Goal: Transaction & Acquisition: Purchase product/service

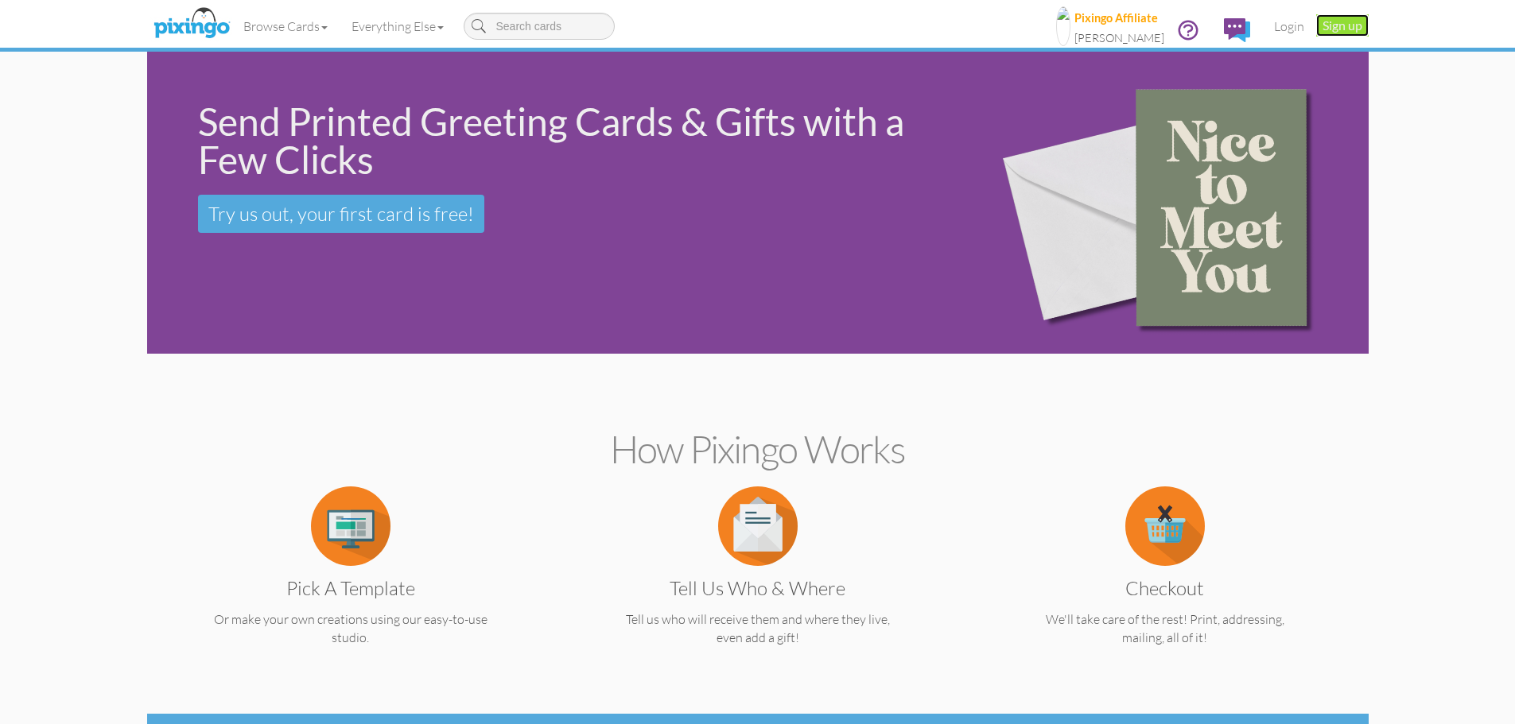
click at [1346, 27] on link "Sign up" at bounding box center [1342, 25] width 52 height 22
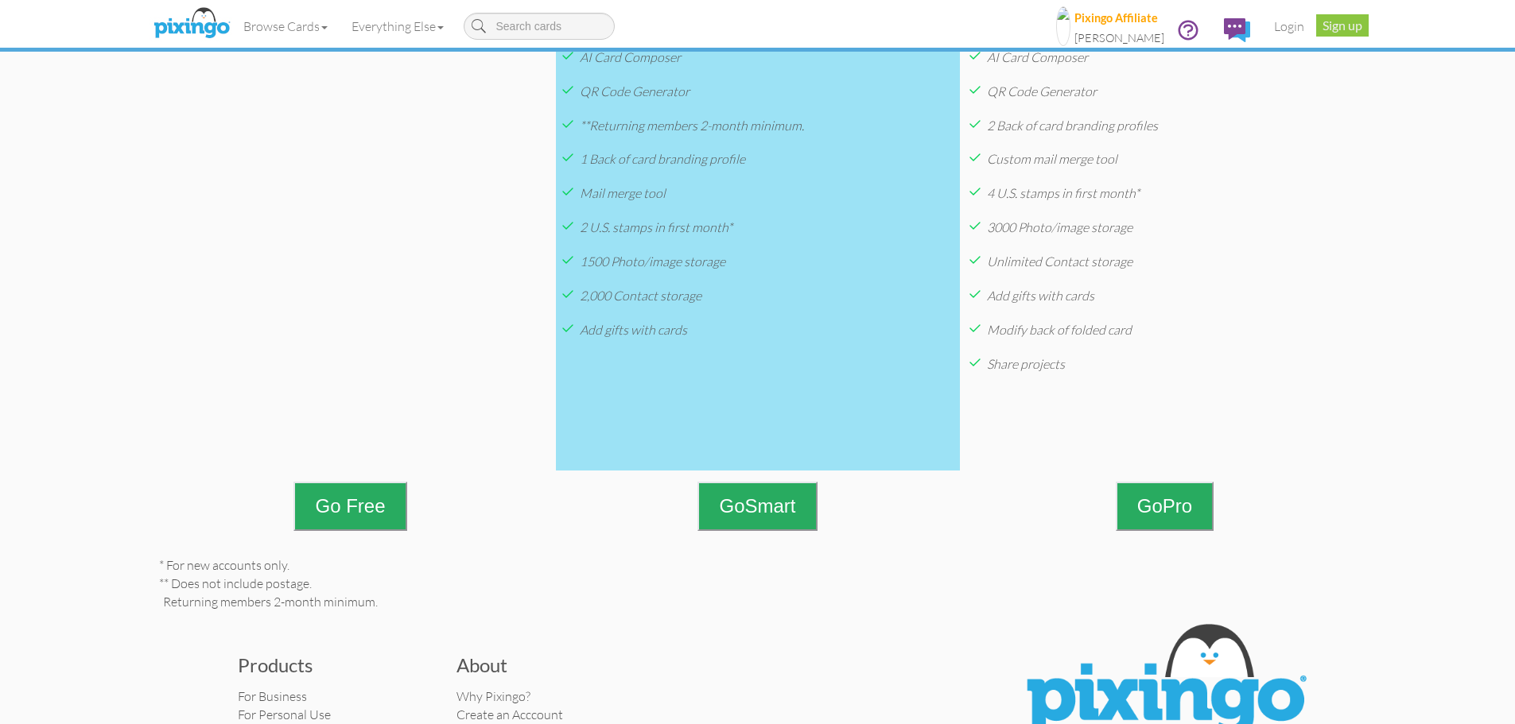
scroll to position [662, 0]
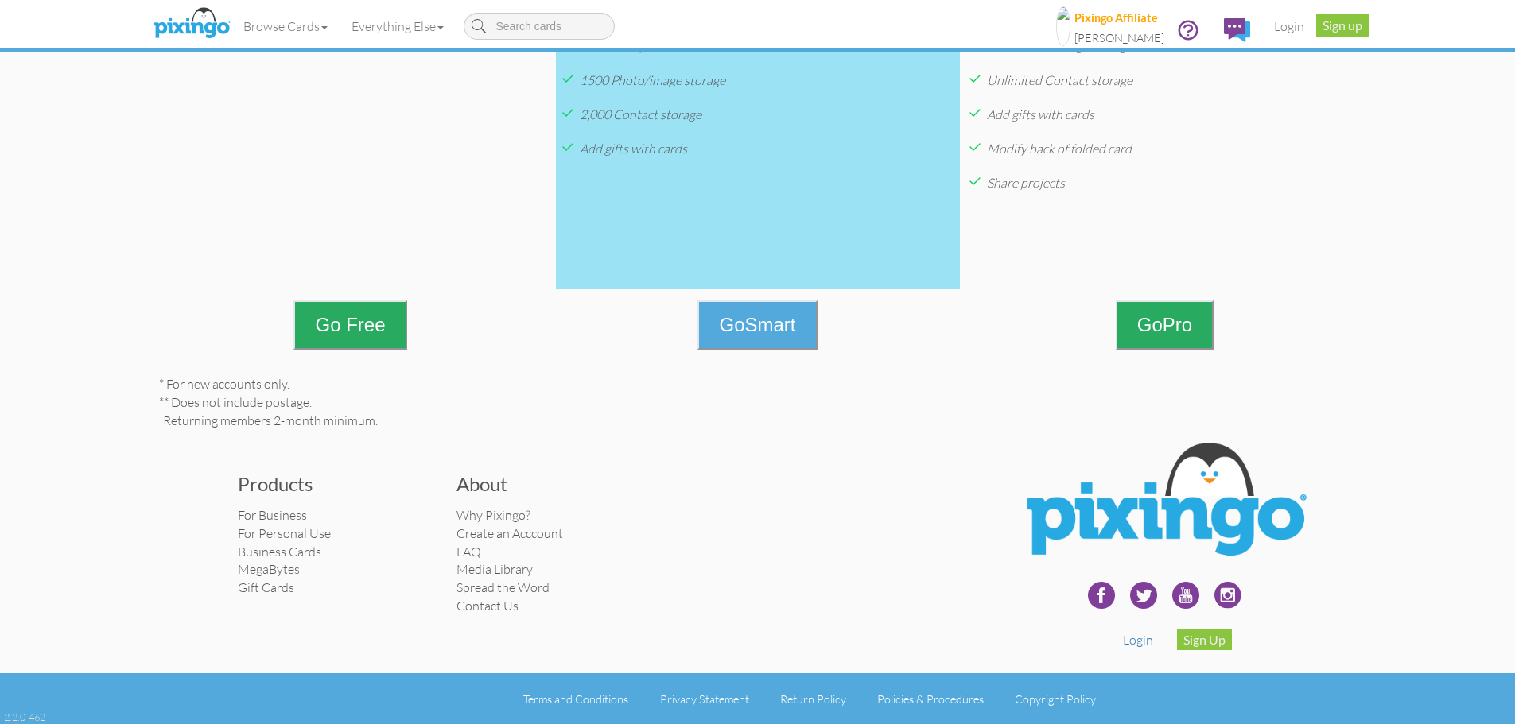
click at [763, 329] on button "Go Smart" at bounding box center [756, 325] width 119 height 49
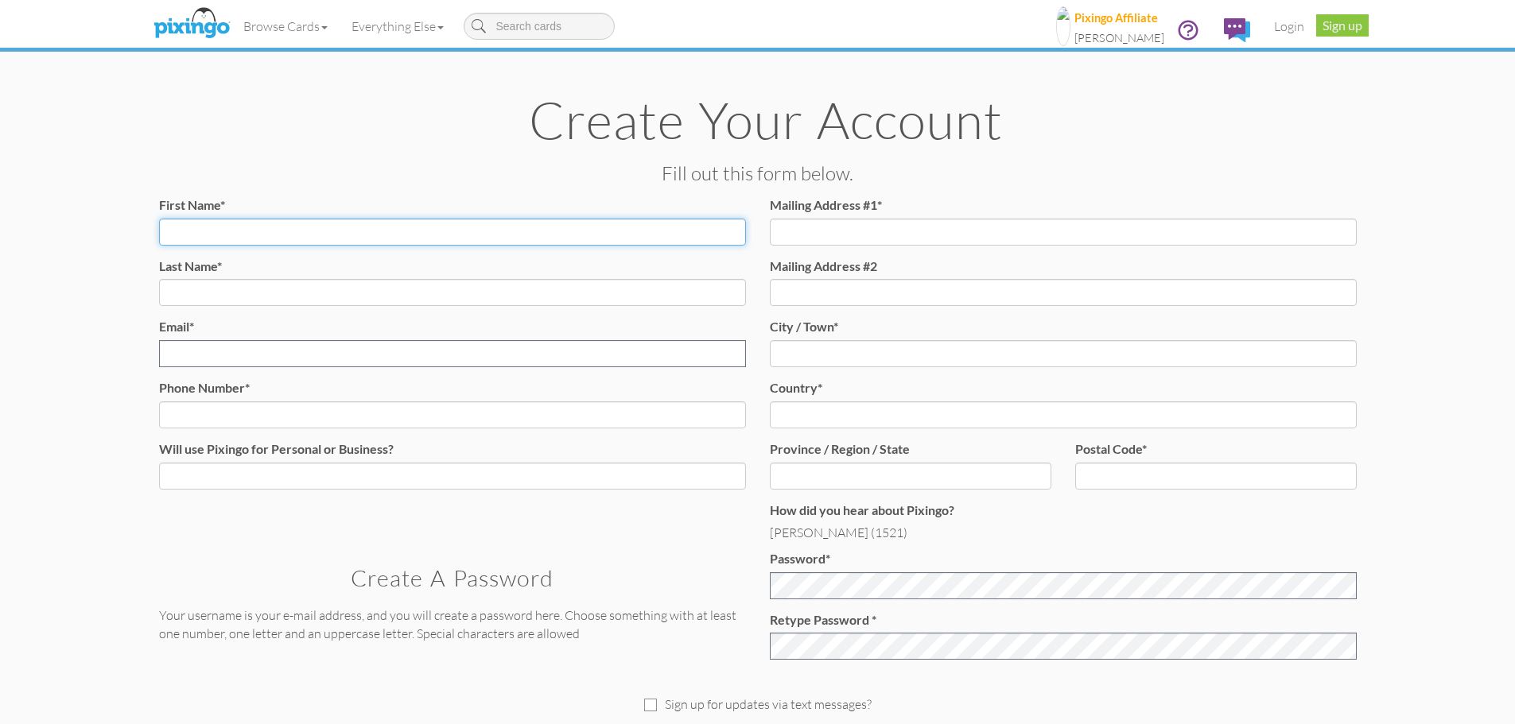
click at [371, 233] on input "First Name*" at bounding box center [452, 232] width 587 height 27
type input "[PERSON_NAME]"
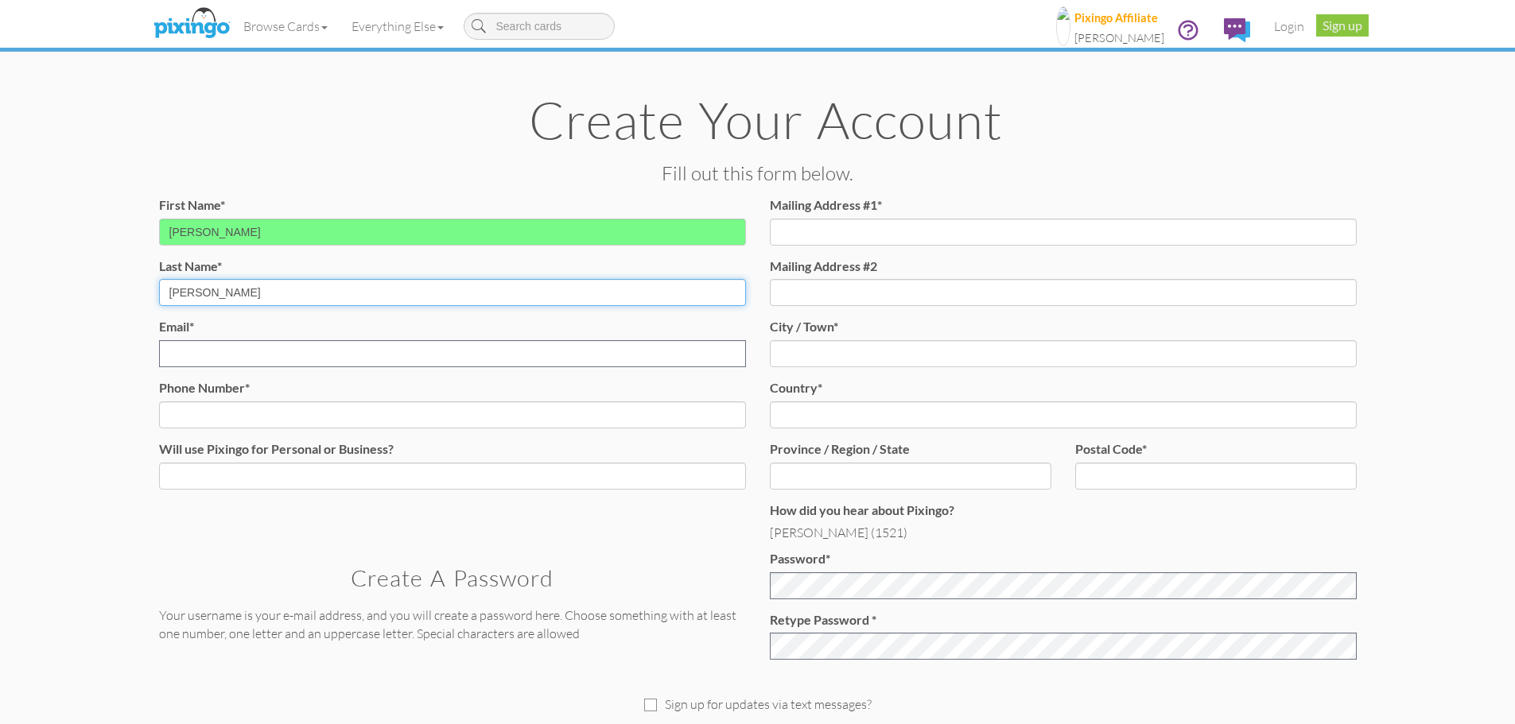
type input "[PERSON_NAME]"
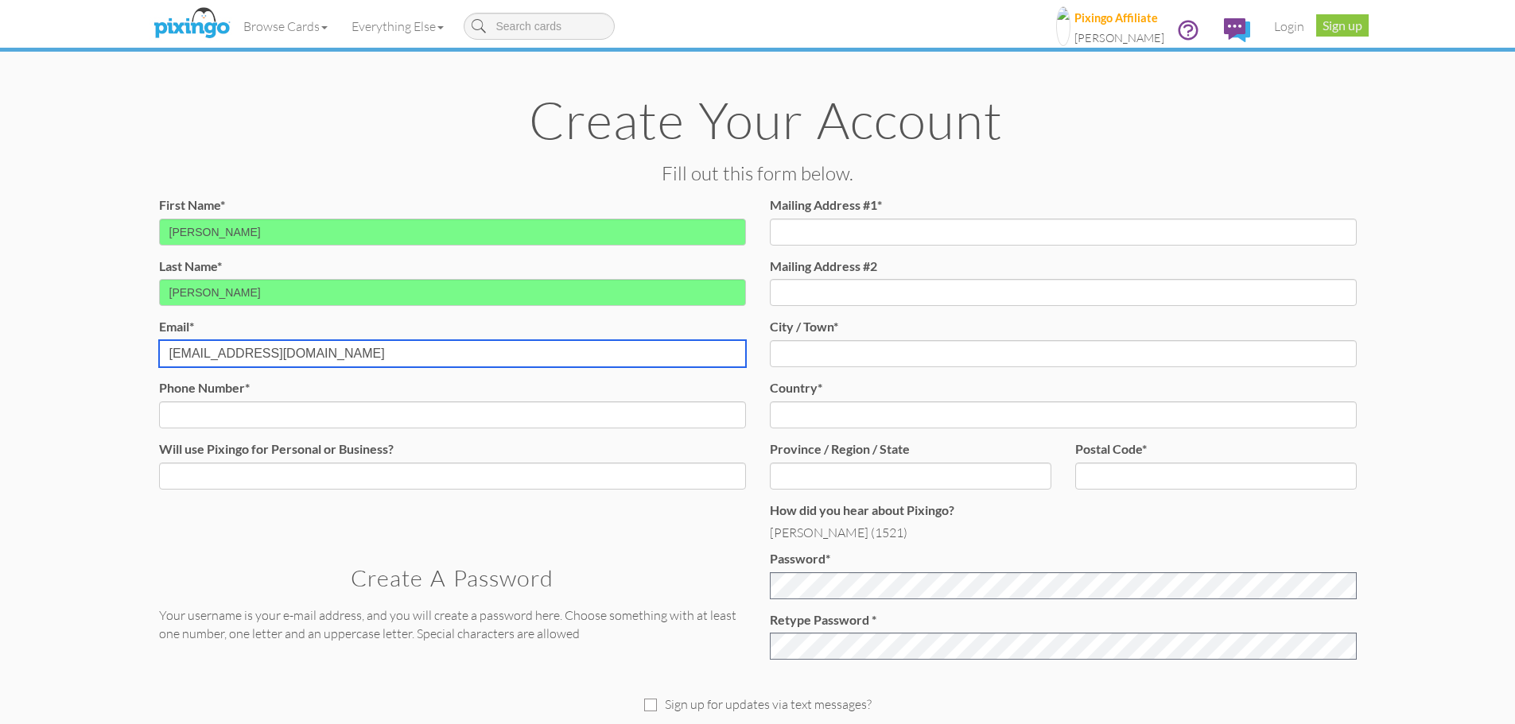
type input "[EMAIL_ADDRESS][DOMAIN_NAME]"
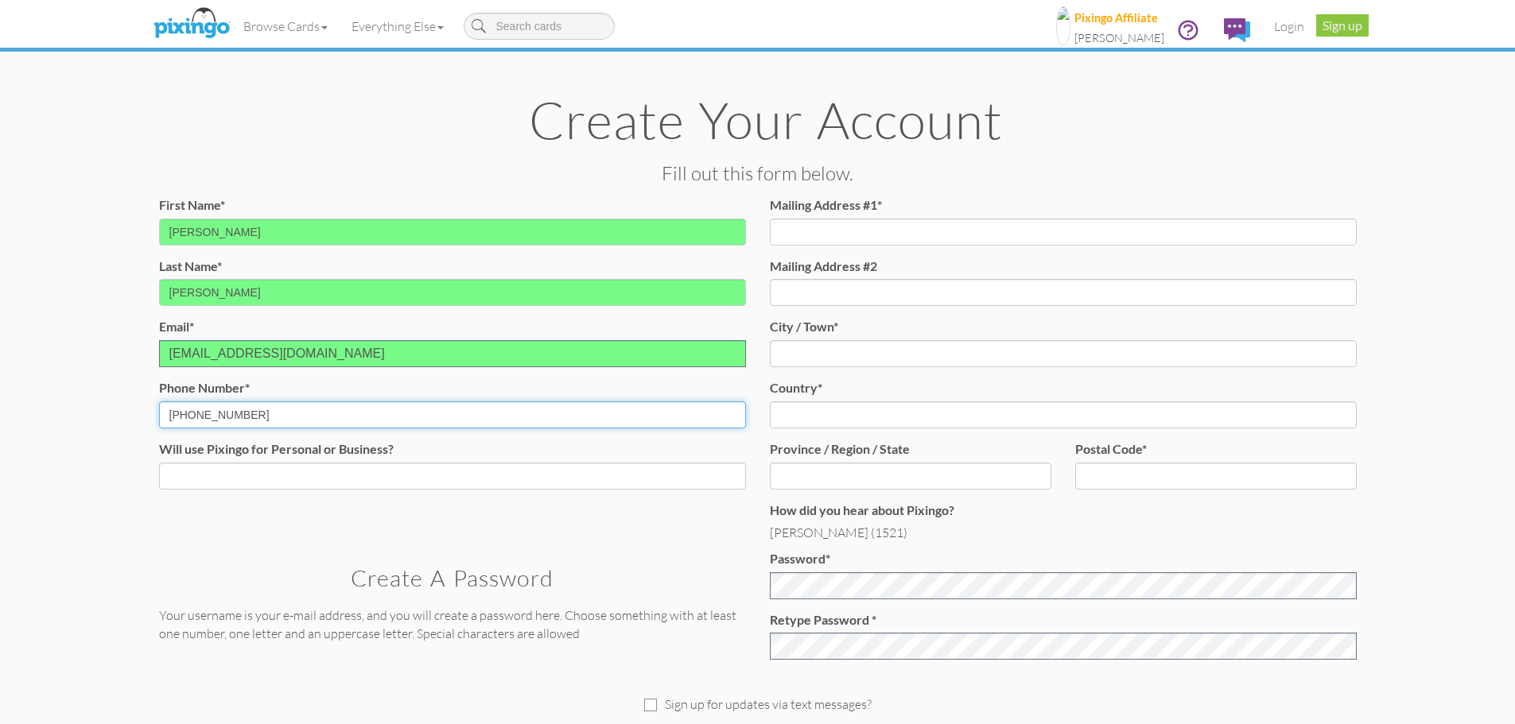
type input "[PHONE_NUMBER]"
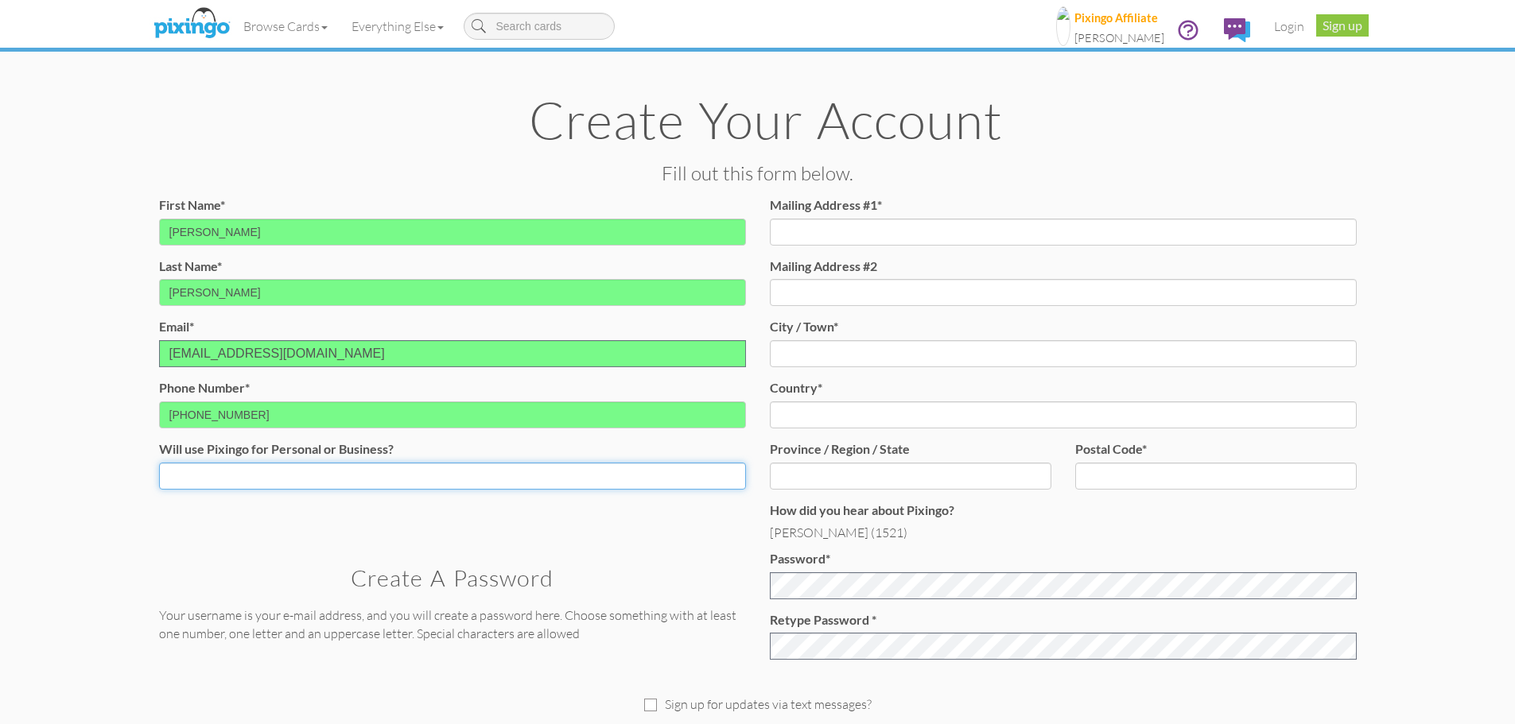
click at [339, 476] on select "Both Business Personal" at bounding box center [452, 476] width 587 height 27
select select "string:Both"
click at [159, 463] on select "Both Business Personal" at bounding box center [452, 476] width 587 height 27
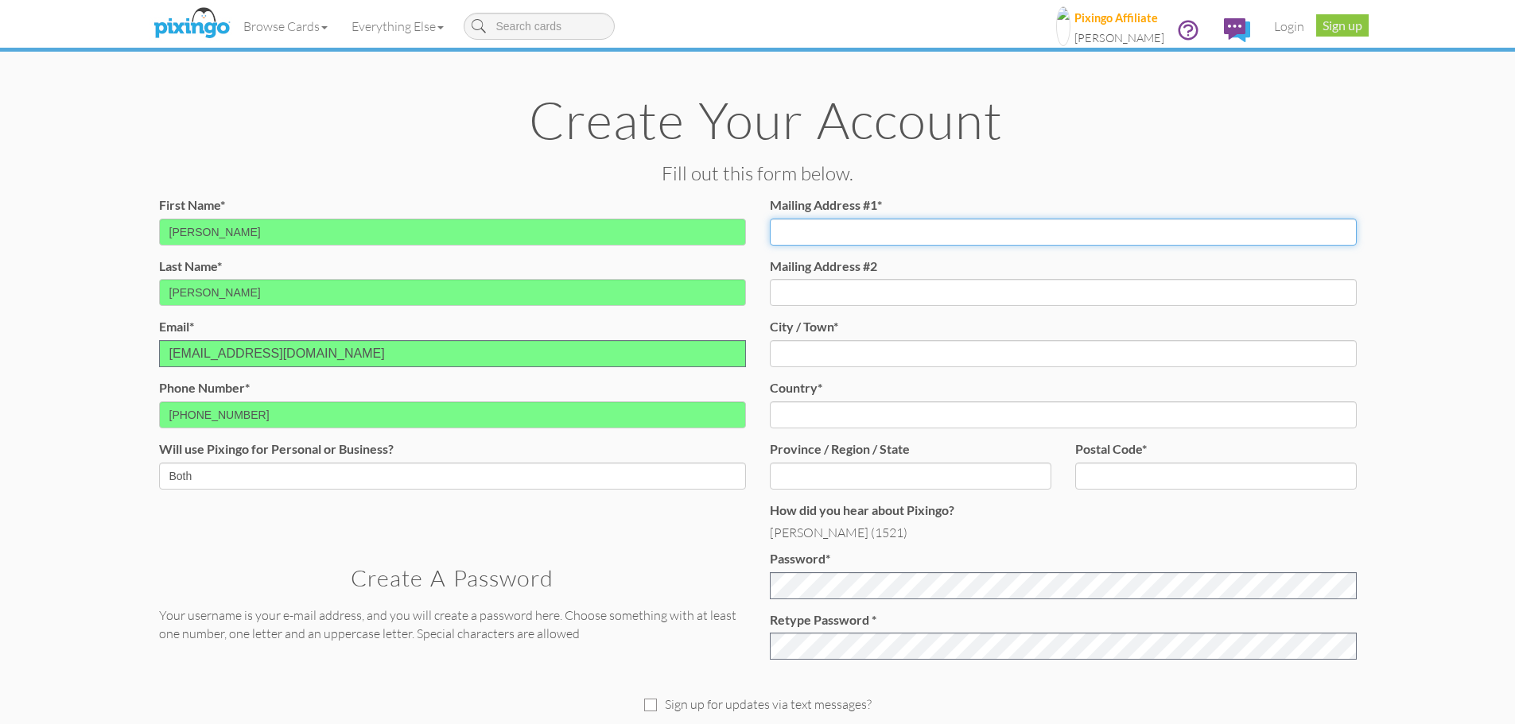
click at [853, 235] on input "Mailing Address #1*" at bounding box center [1063, 232] width 587 height 27
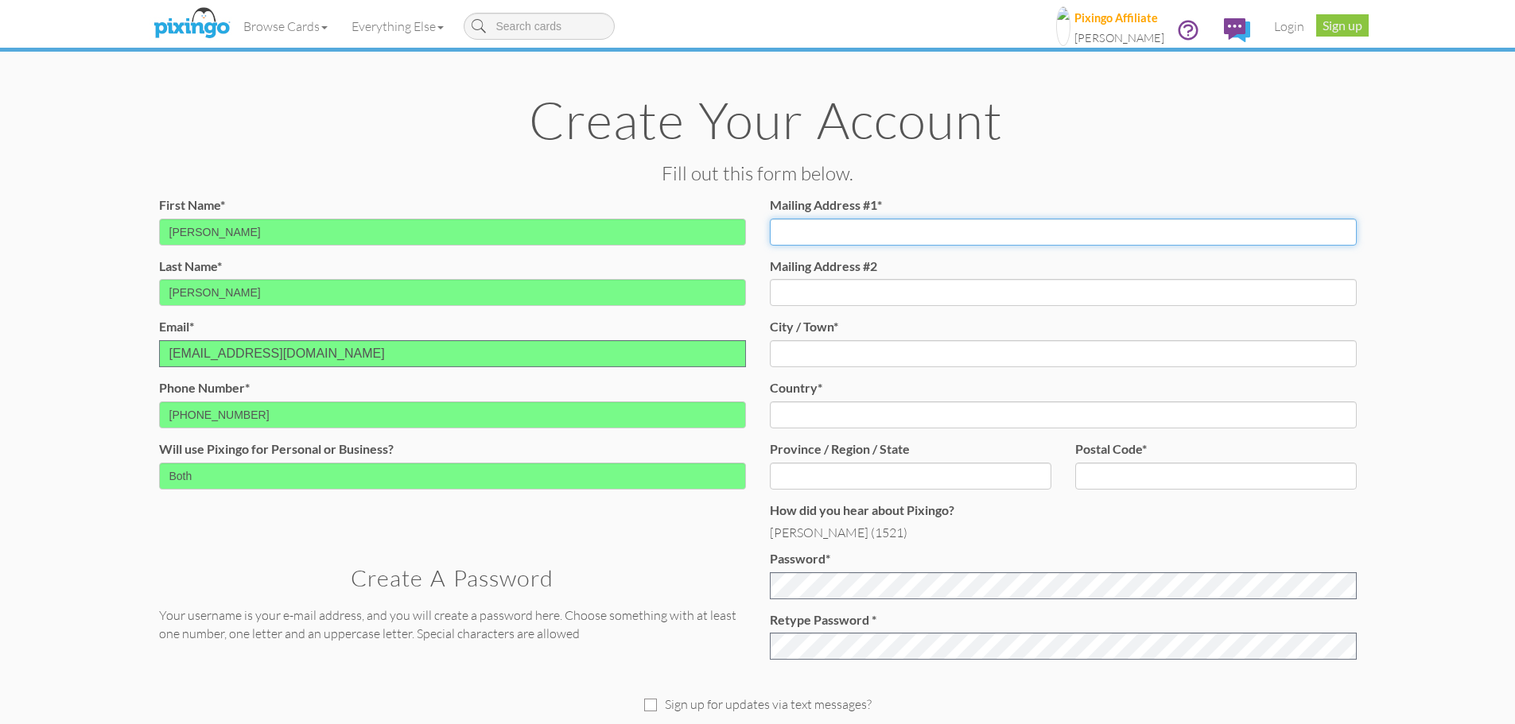
type input "[STREET_ADDRESS]"
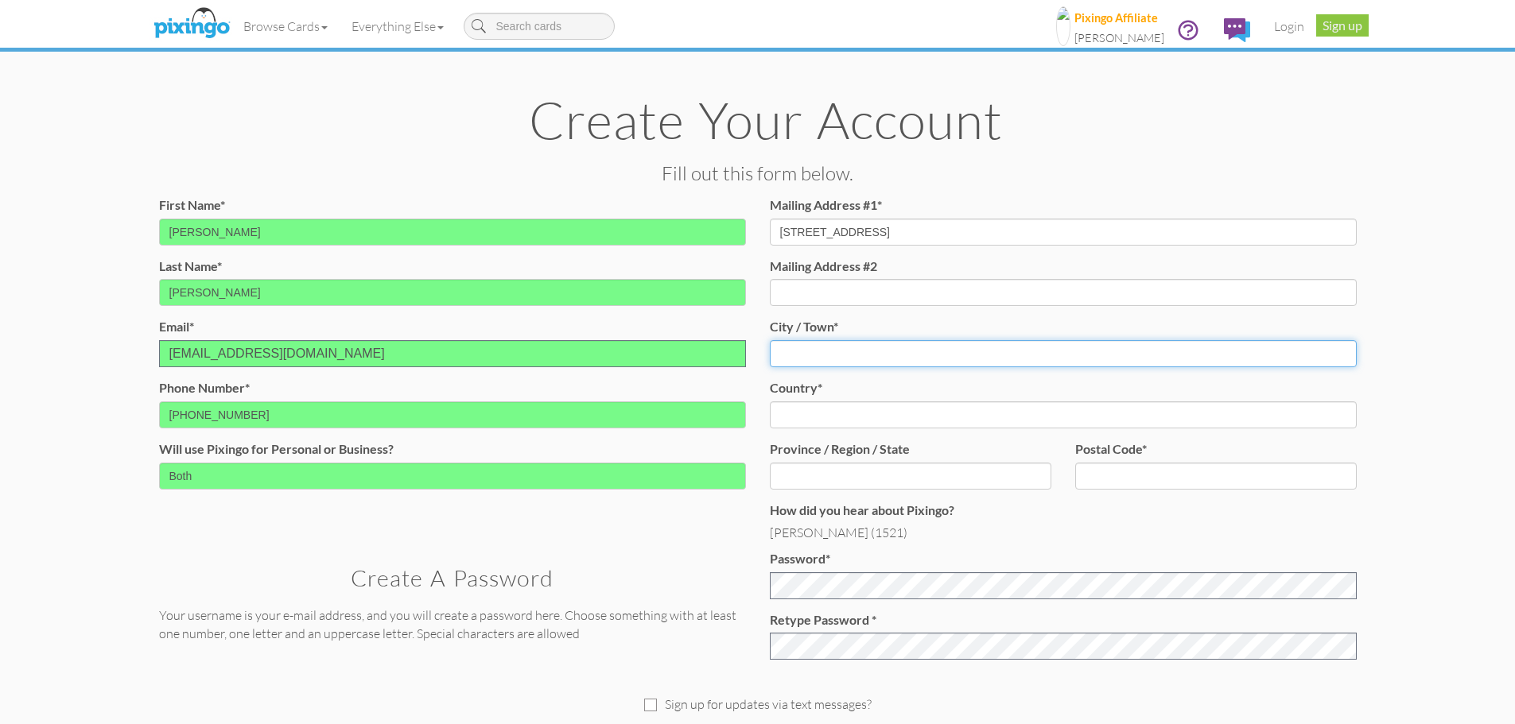
type input "[GEOGRAPHIC_DATA]"
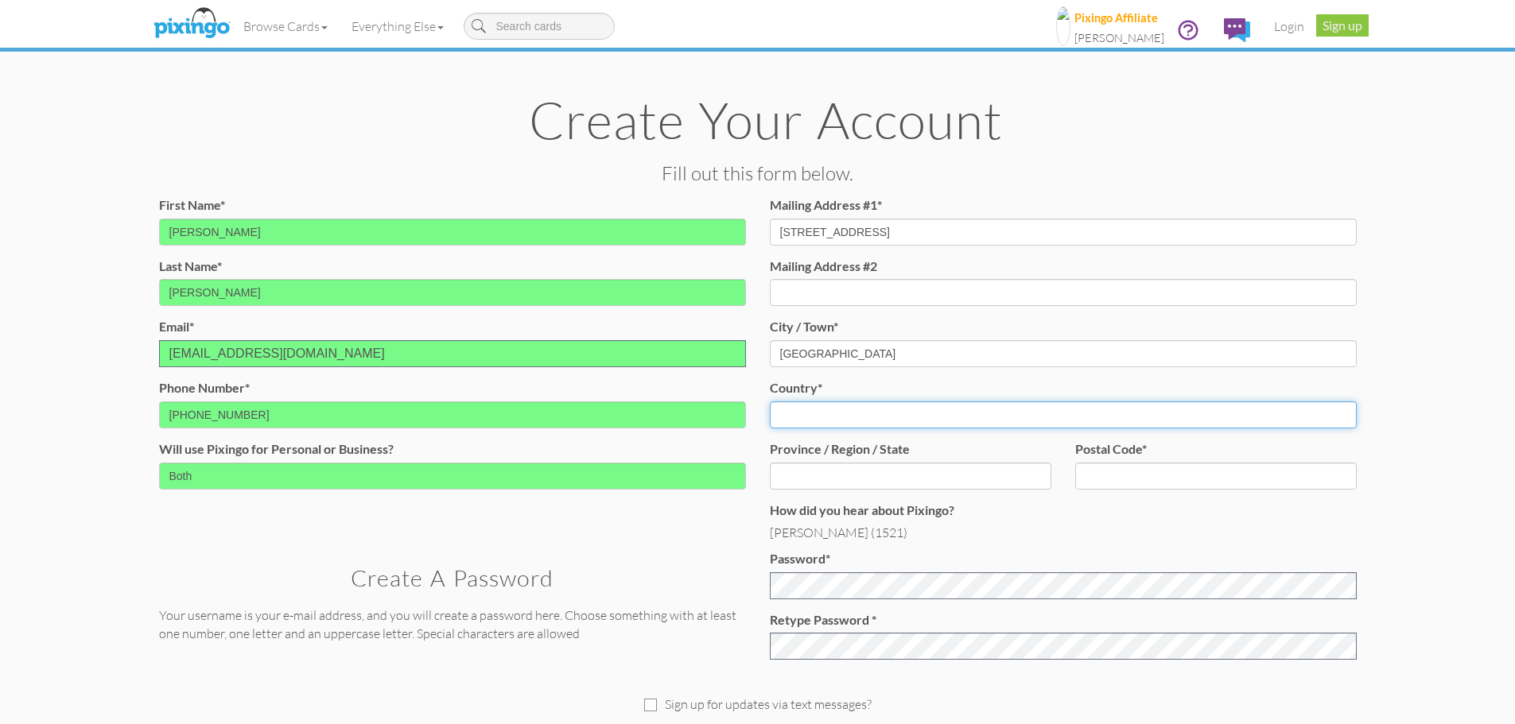
select select "object:674"
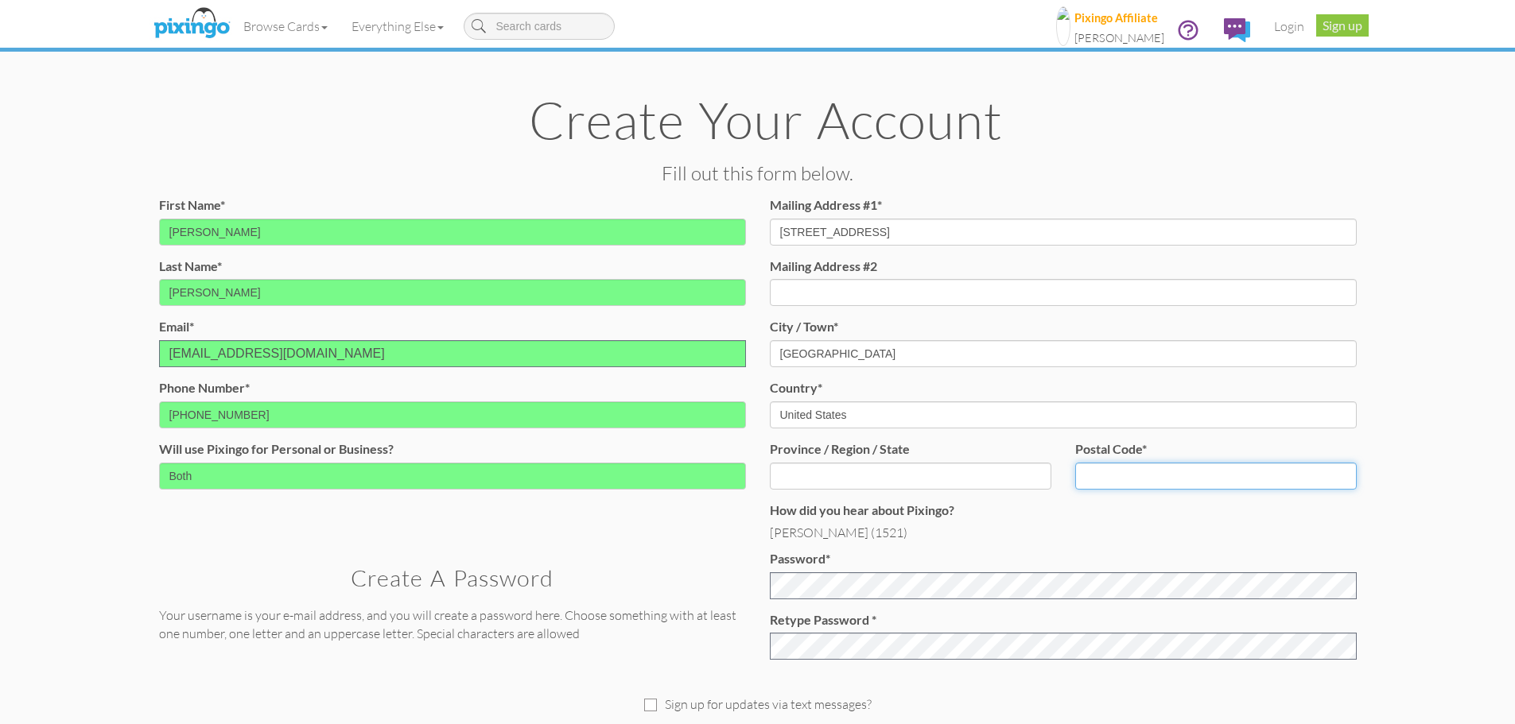
type input "66211"
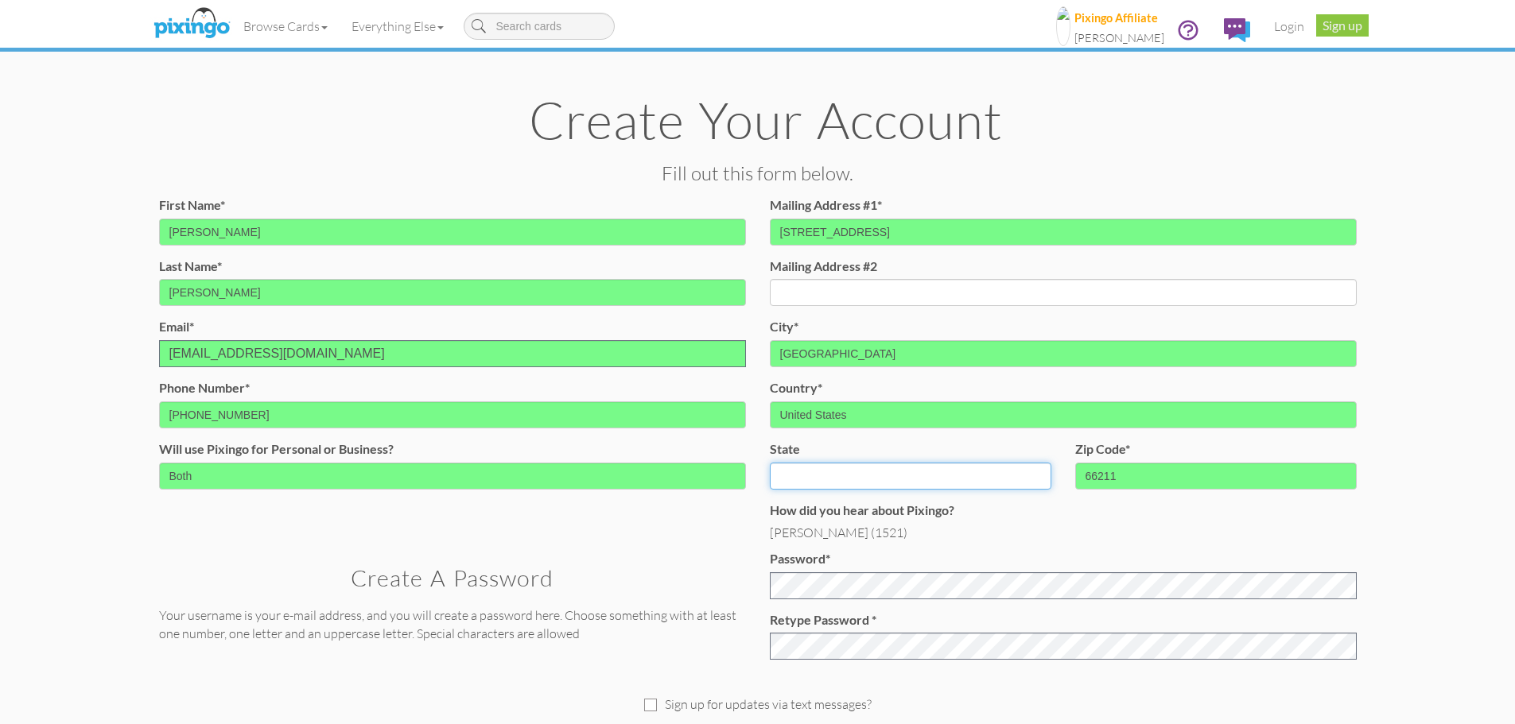
select select "object:942"
click at [942, 234] on input "[STREET_ADDRESS]" at bounding box center [1063, 232] width 587 height 27
type input "[STREET_ADDRESS]"
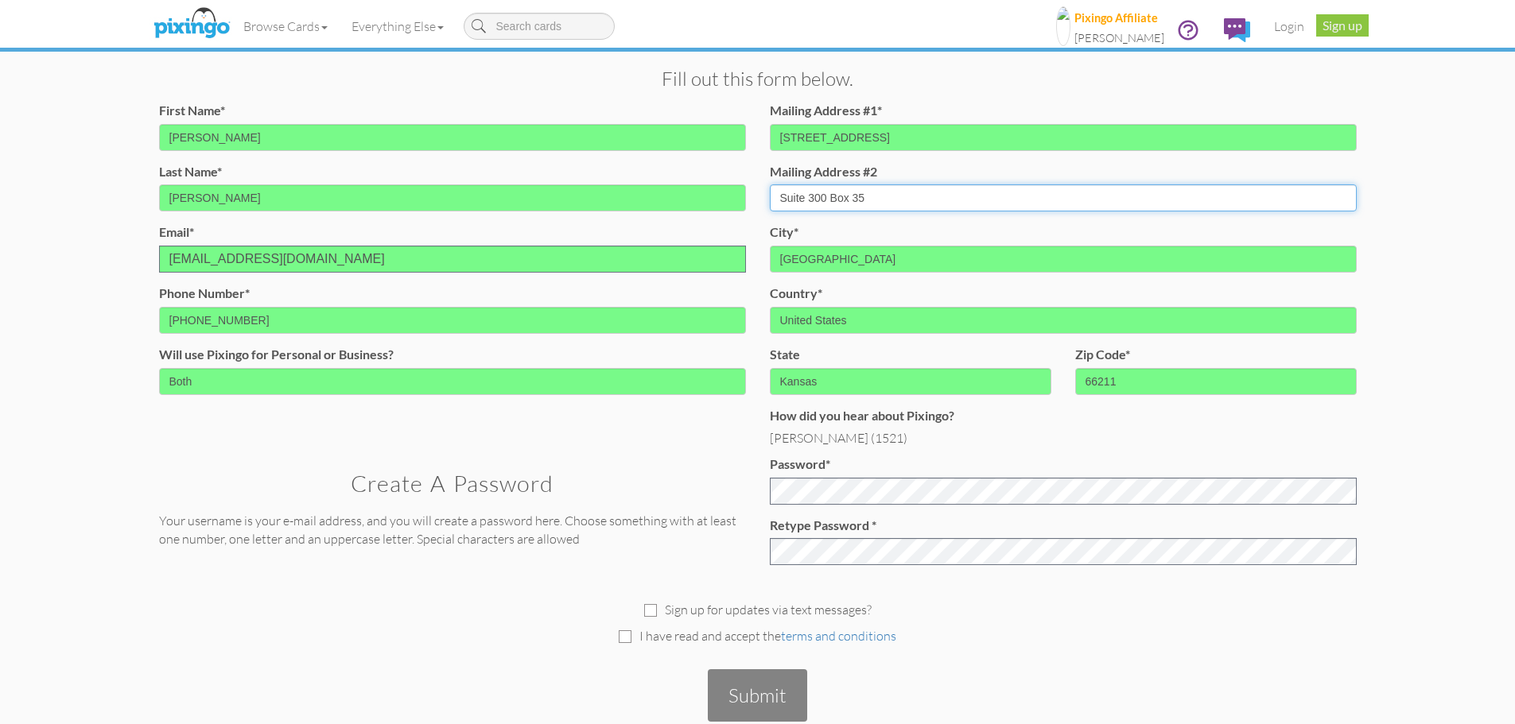
scroll to position [133, 0]
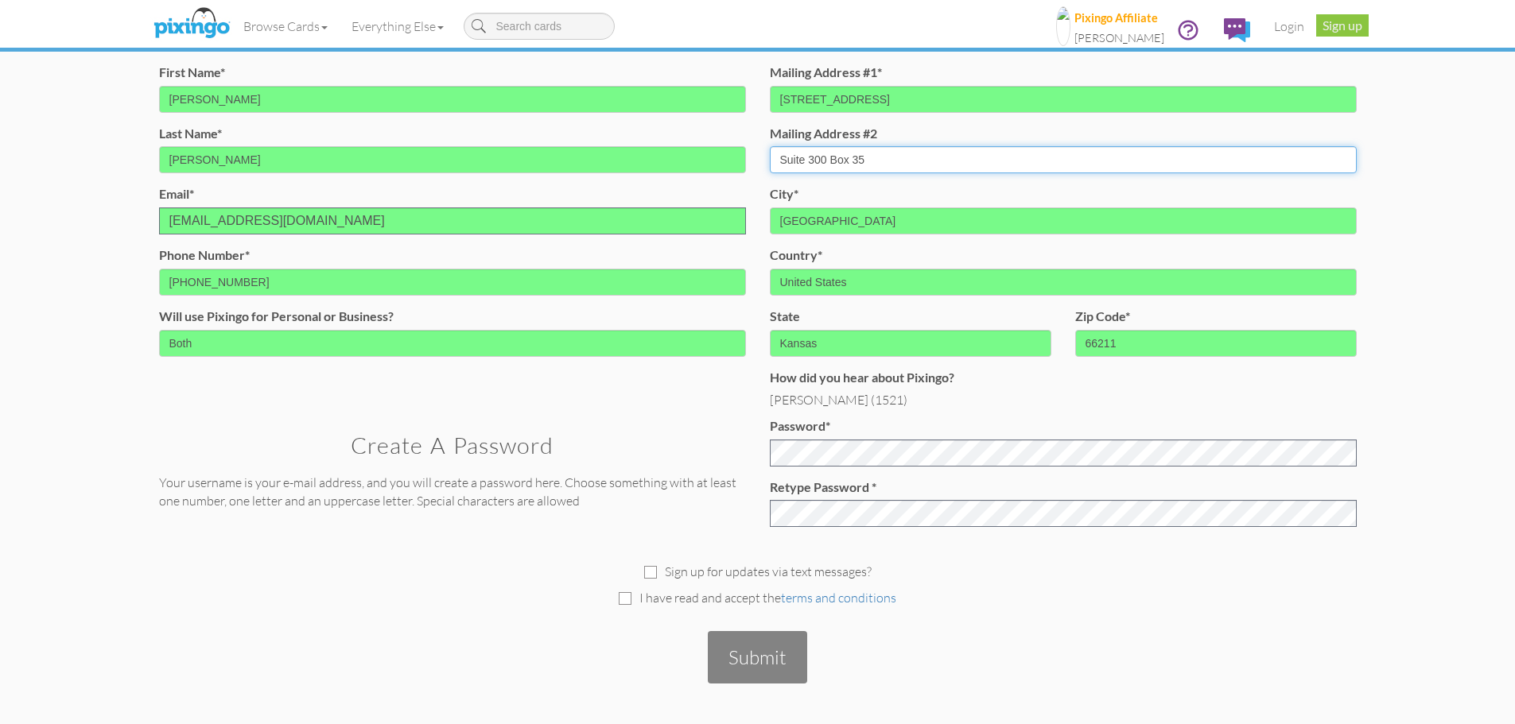
type input "Suite 300 Box 35"
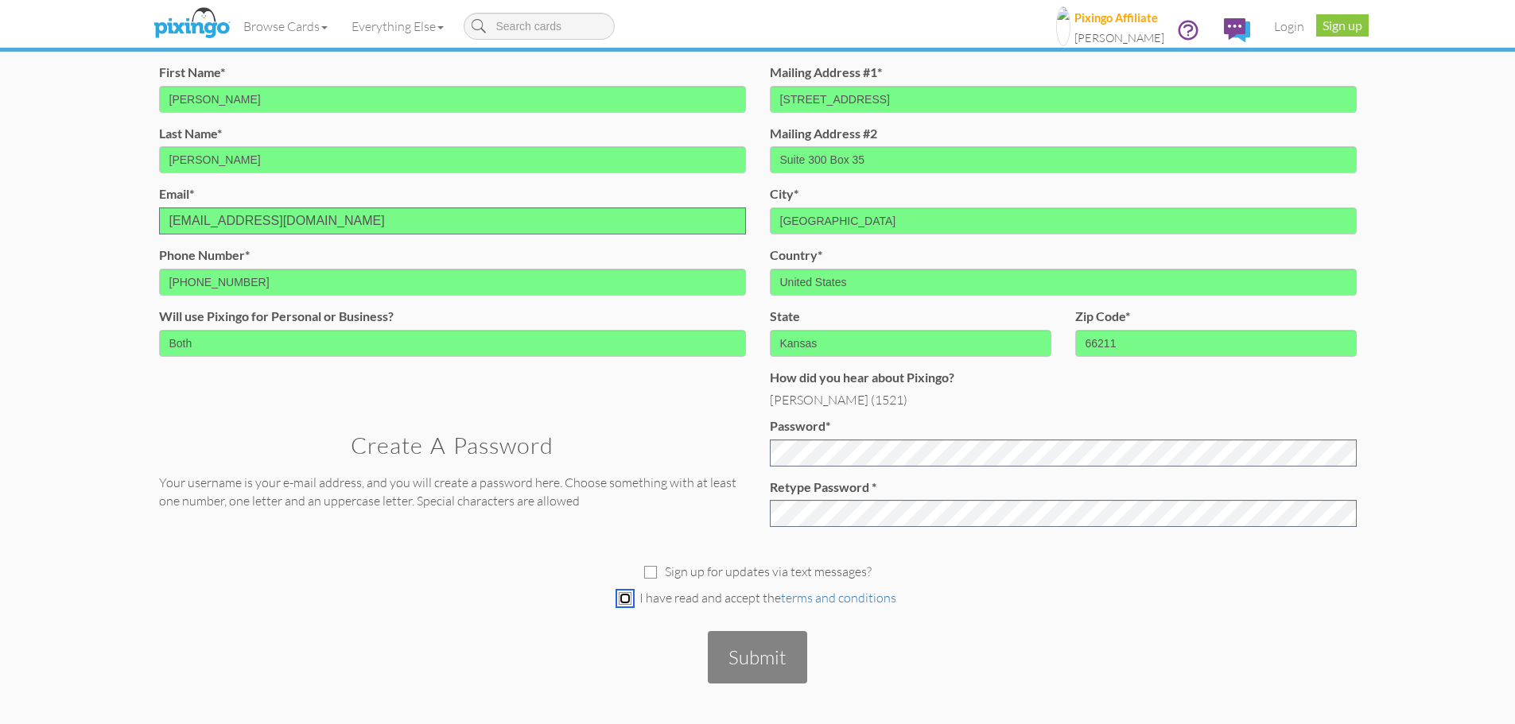
click at [627, 600] on input "checkbox" at bounding box center [625, 598] width 13 height 13
checkbox input "true"
click at [767, 653] on button "Submit" at bounding box center [757, 657] width 99 height 52
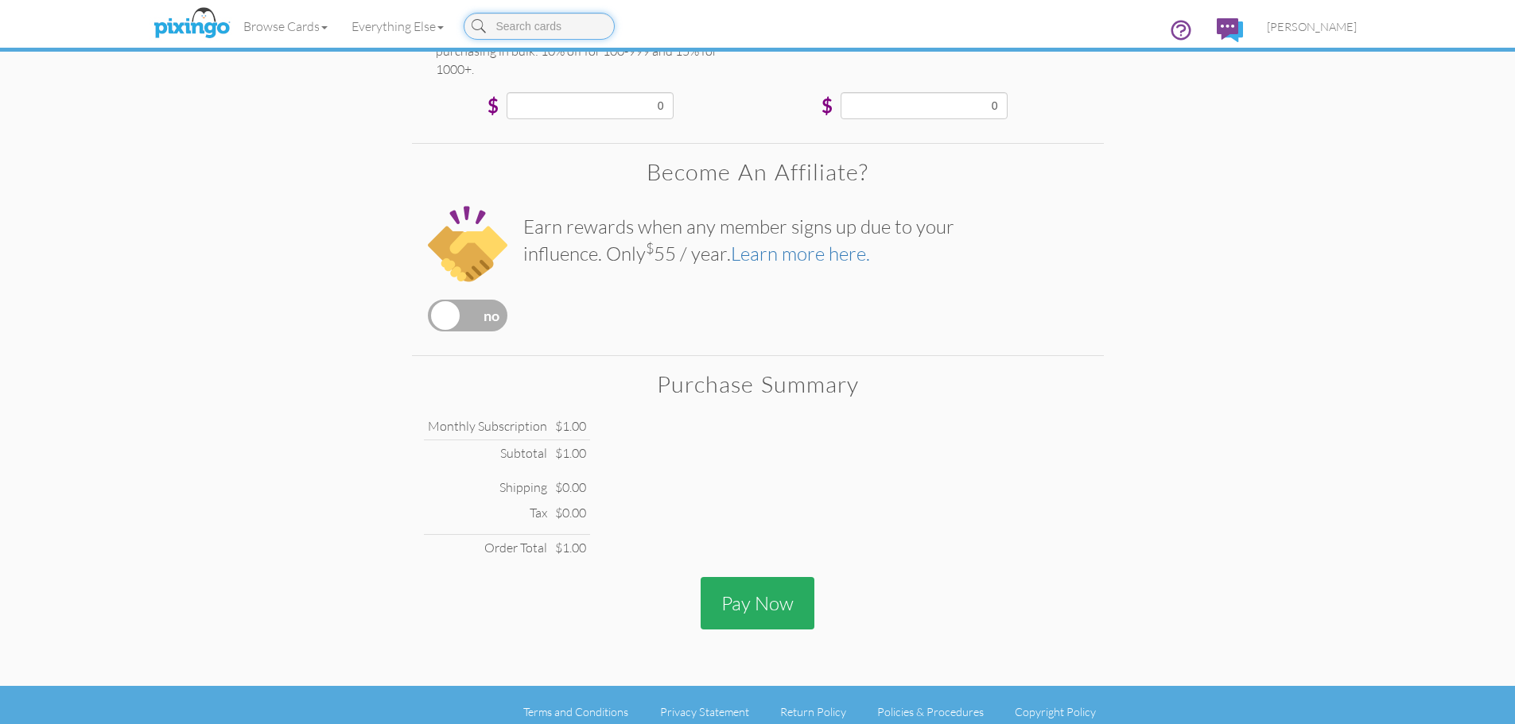
scroll to position [475, 0]
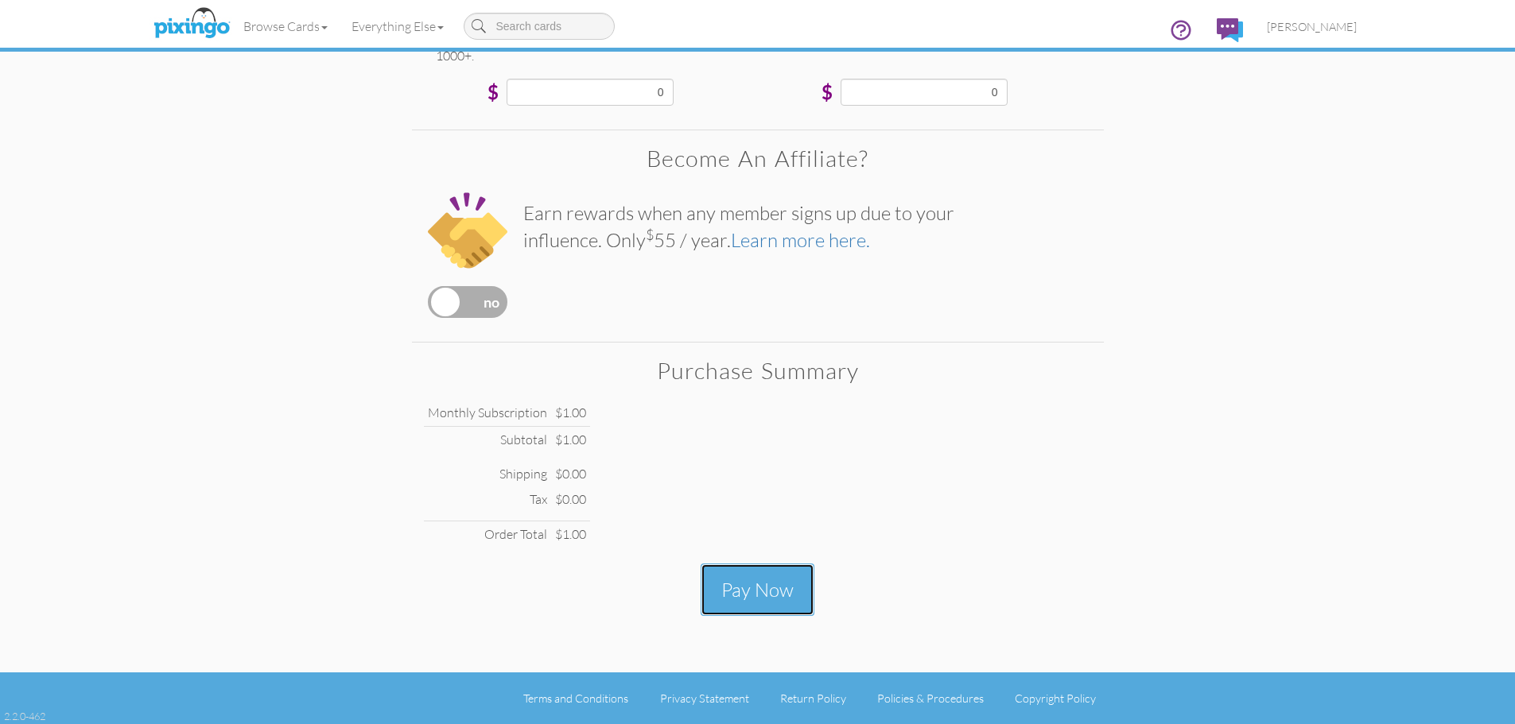
click at [762, 592] on button "Pay Now" at bounding box center [758, 590] width 114 height 52
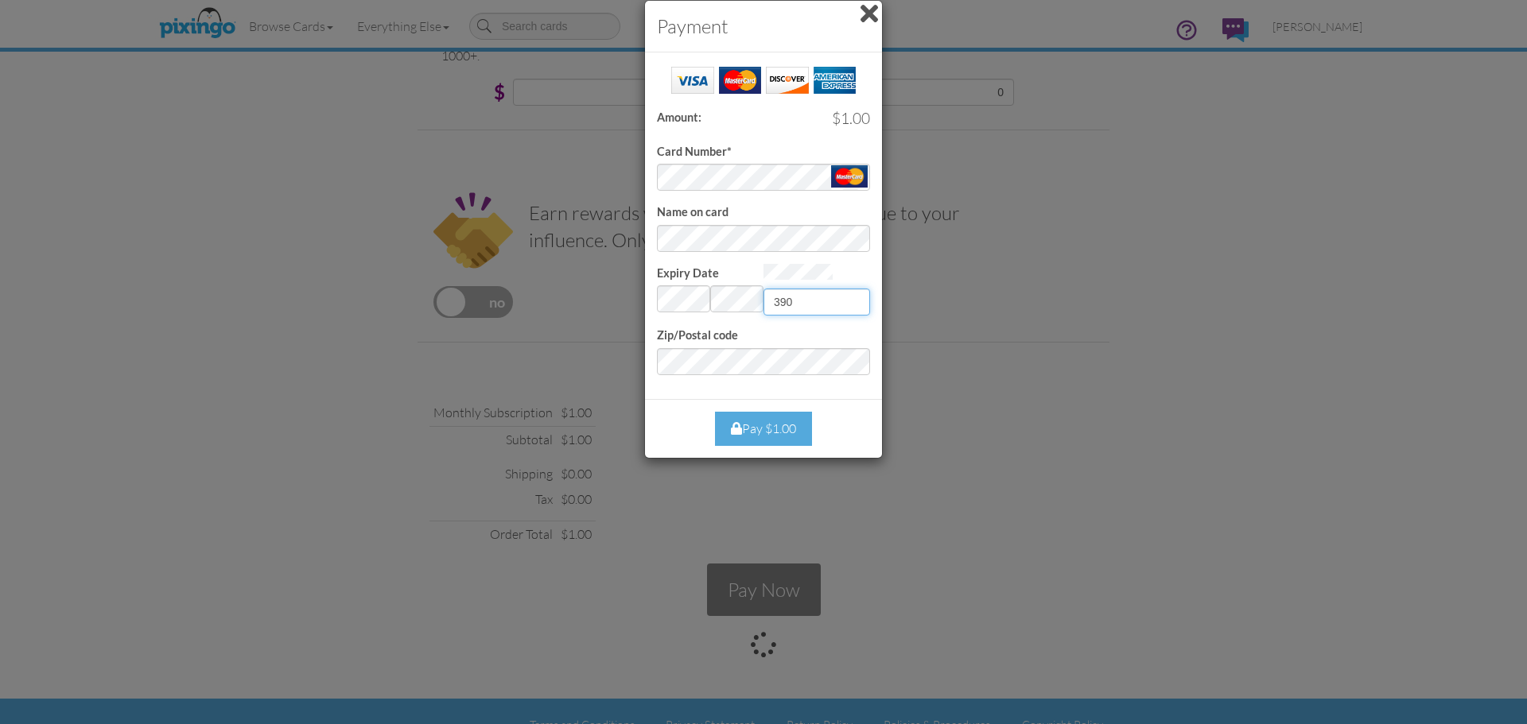
type input "390"
click at [772, 425] on div "Pay $1.00" at bounding box center [763, 429] width 97 height 34
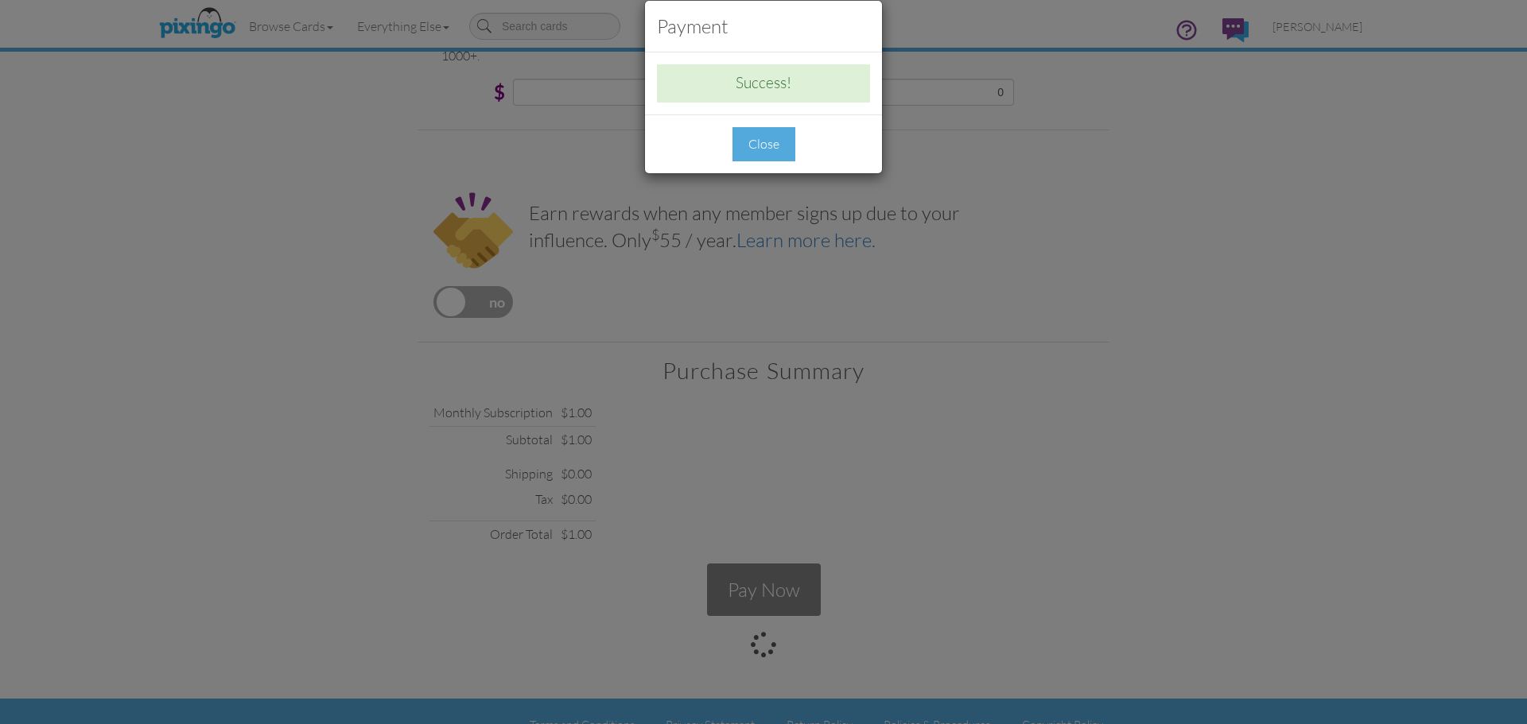
click at [755, 144] on div "Close" at bounding box center [763, 144] width 63 height 34
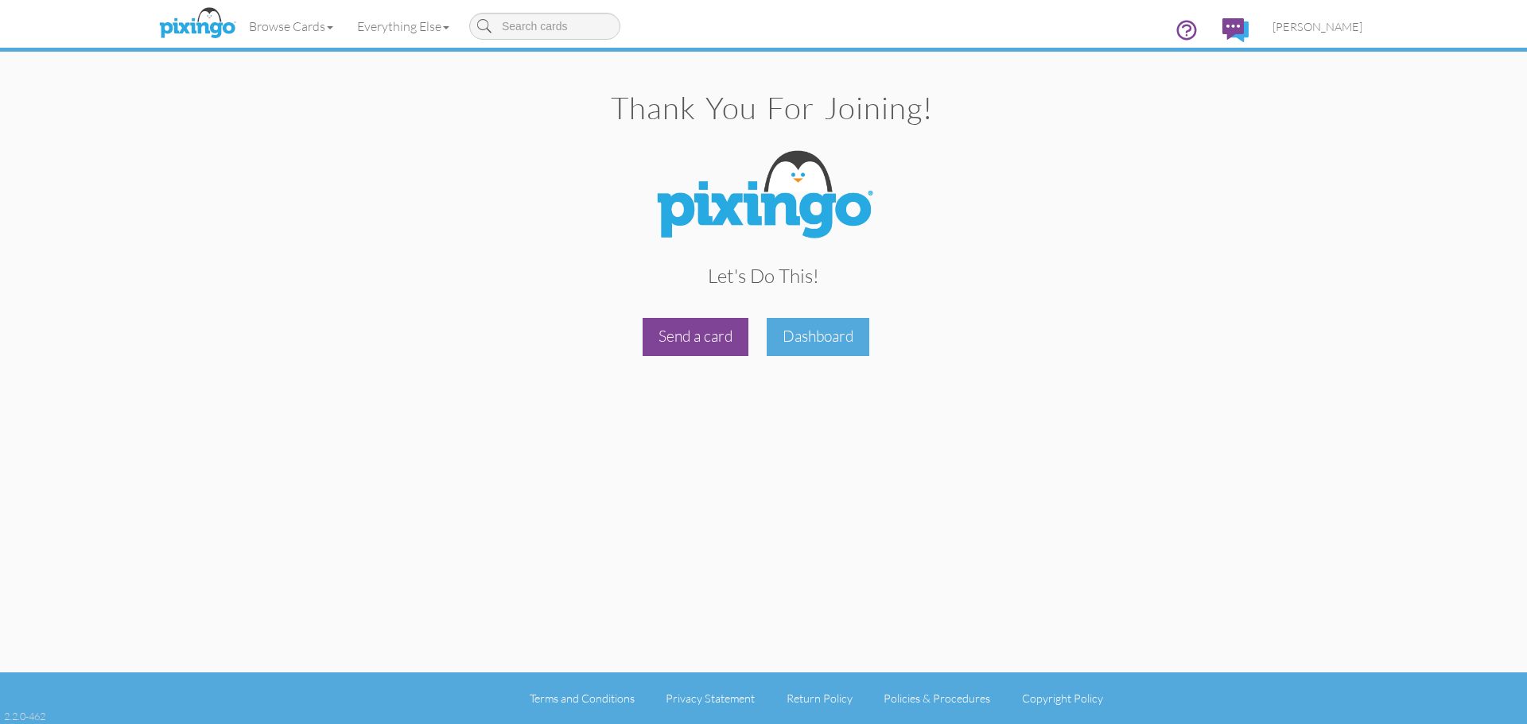
click at [679, 343] on div "Send a card" at bounding box center [696, 336] width 106 height 37
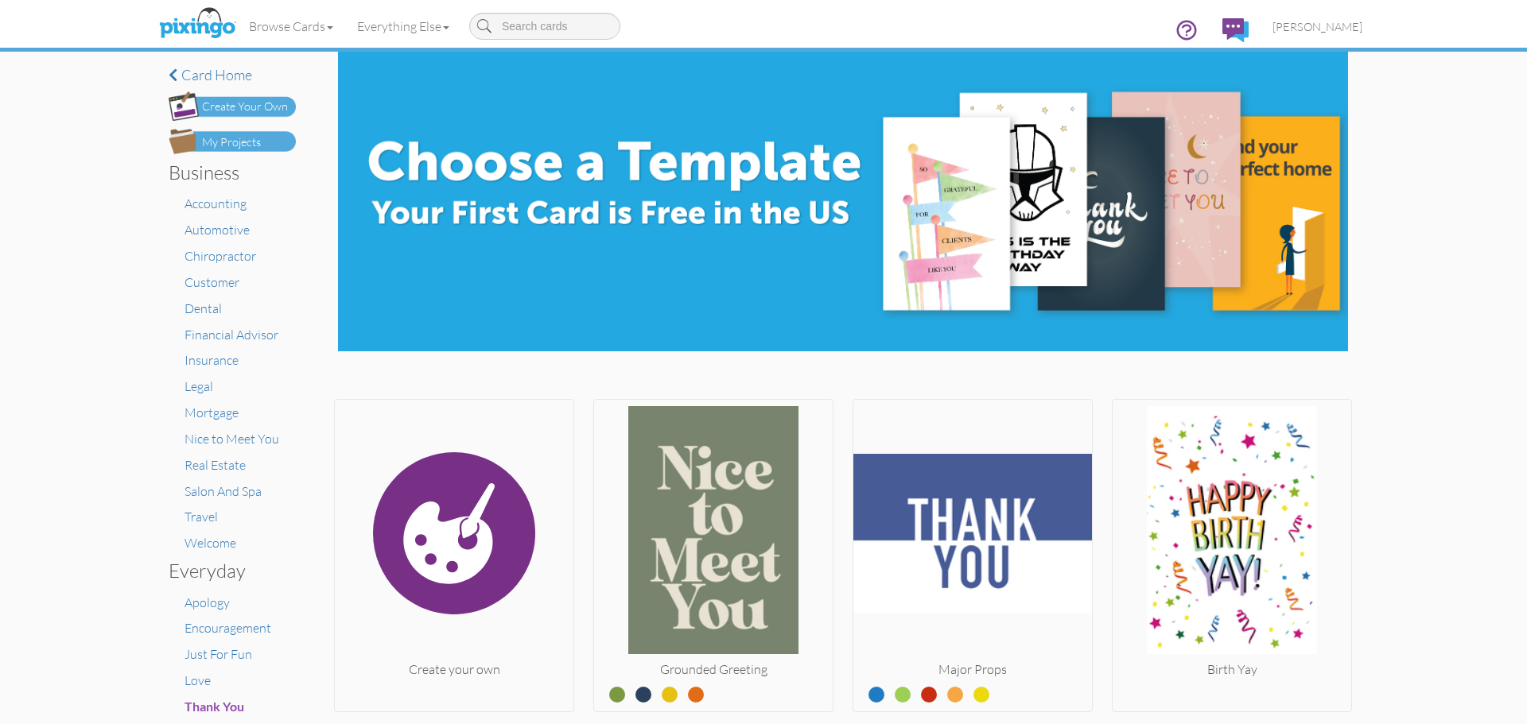
click at [227, 107] on div "Create Your Own" at bounding box center [245, 107] width 86 height 17
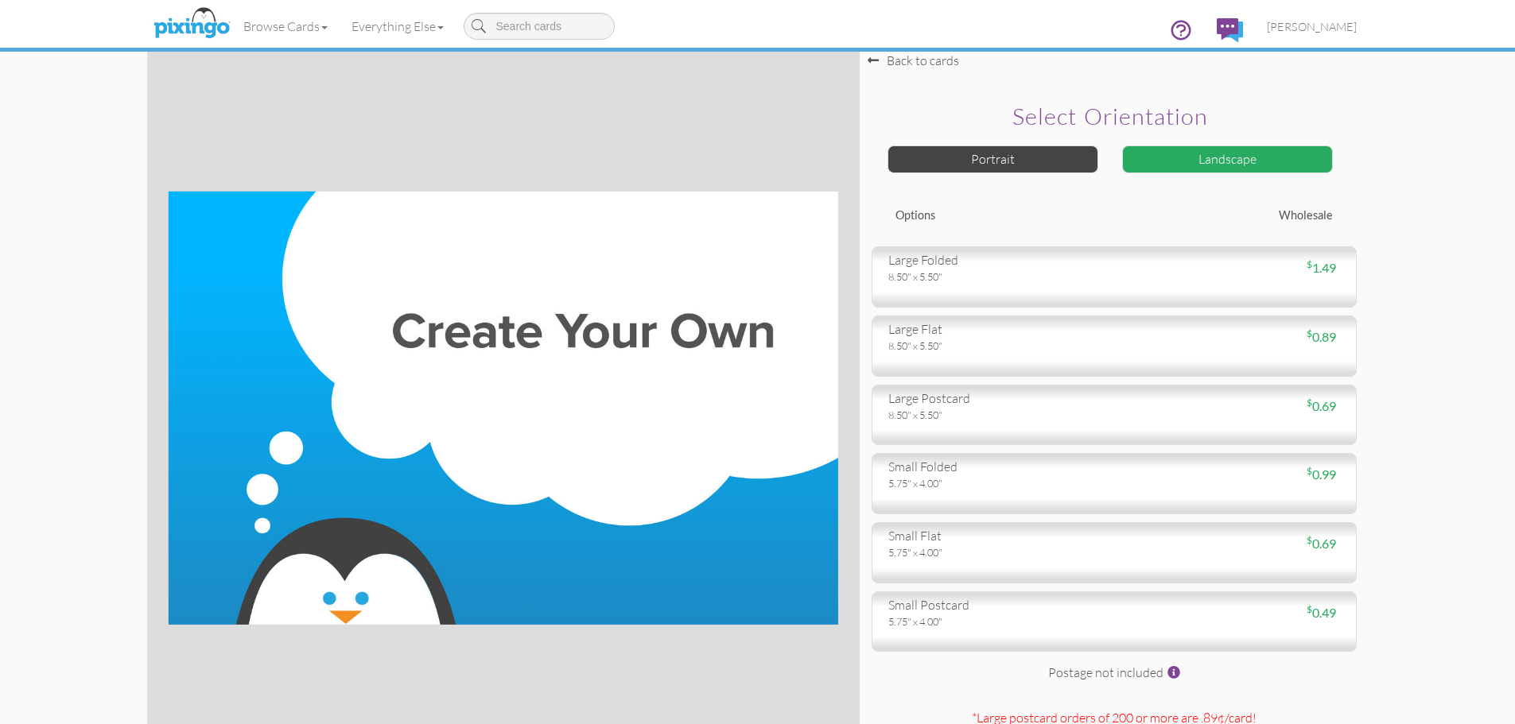
click at [1175, 164] on div "Landscape" at bounding box center [1227, 160] width 211 height 28
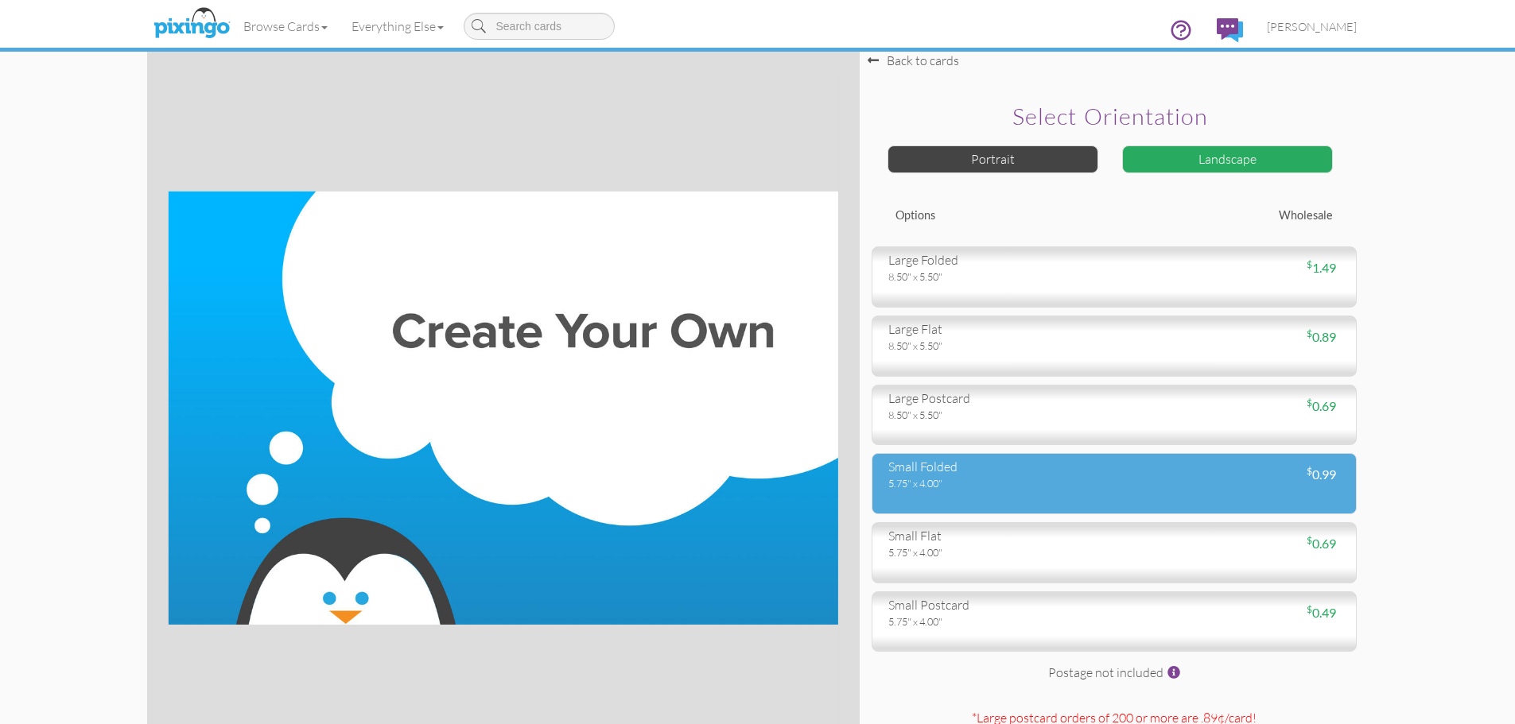
click at [995, 478] on div "5.75" x 4.00"" at bounding box center [995, 483] width 214 height 14
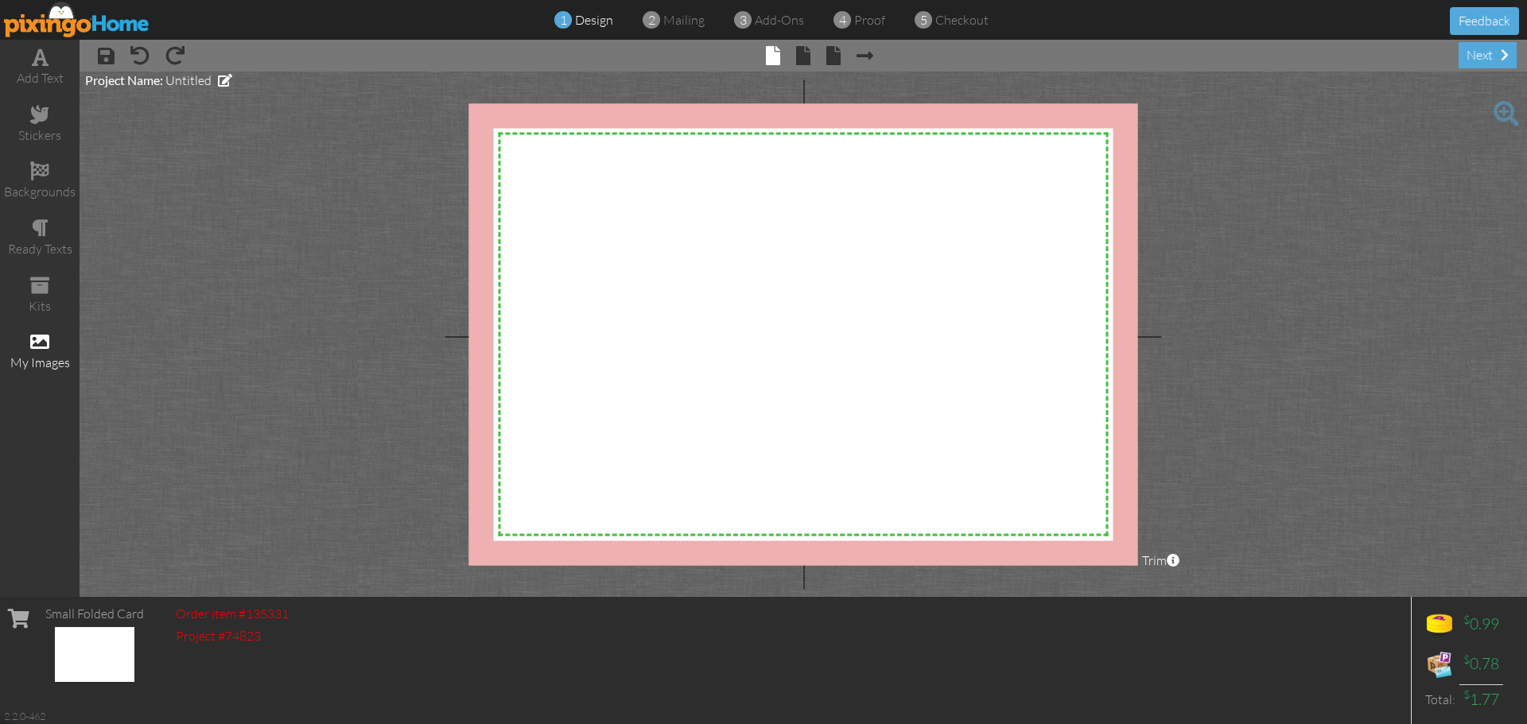
click at [46, 350] on span at bounding box center [39, 341] width 19 height 19
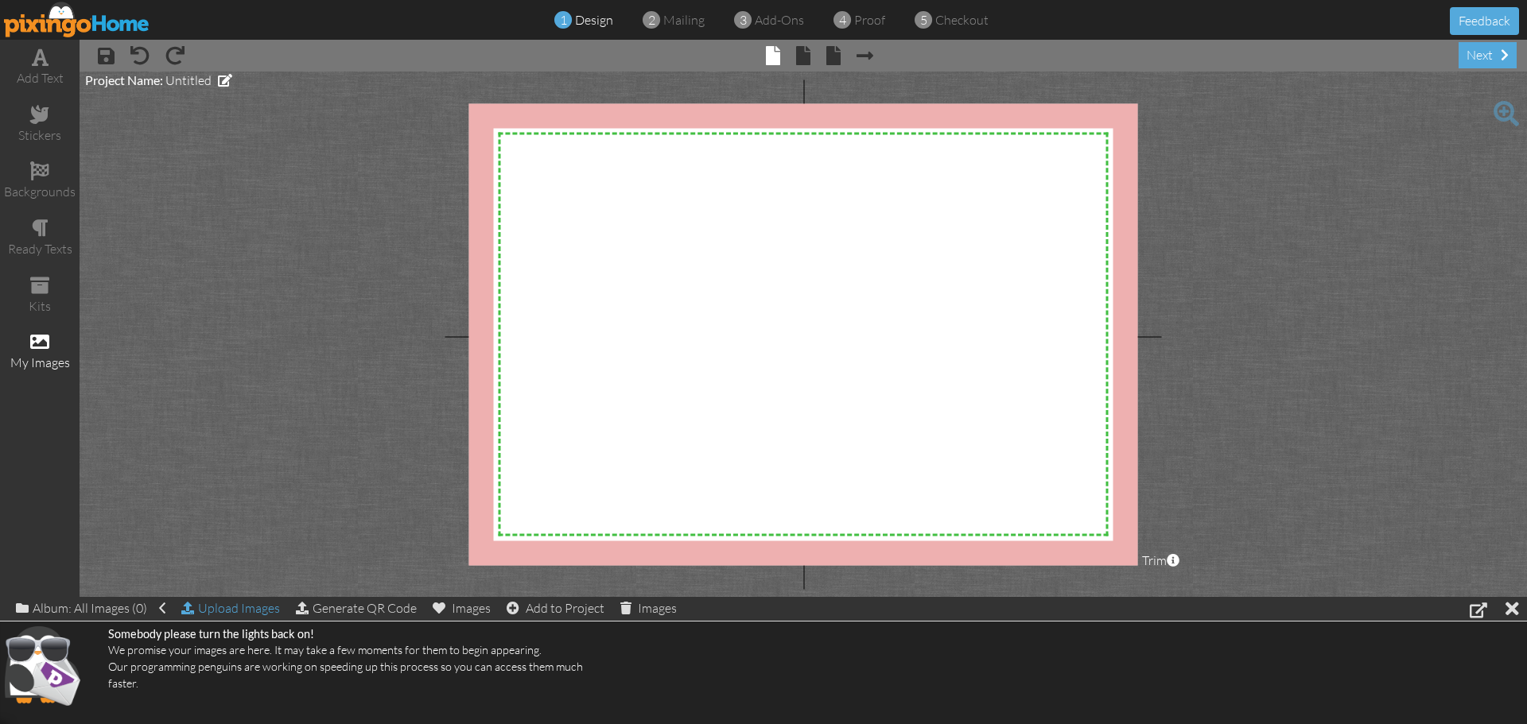
click at [248, 608] on div "Upload Images" at bounding box center [230, 608] width 99 height 23
click at [1508, 608] on div at bounding box center [1512, 608] width 14 height 23
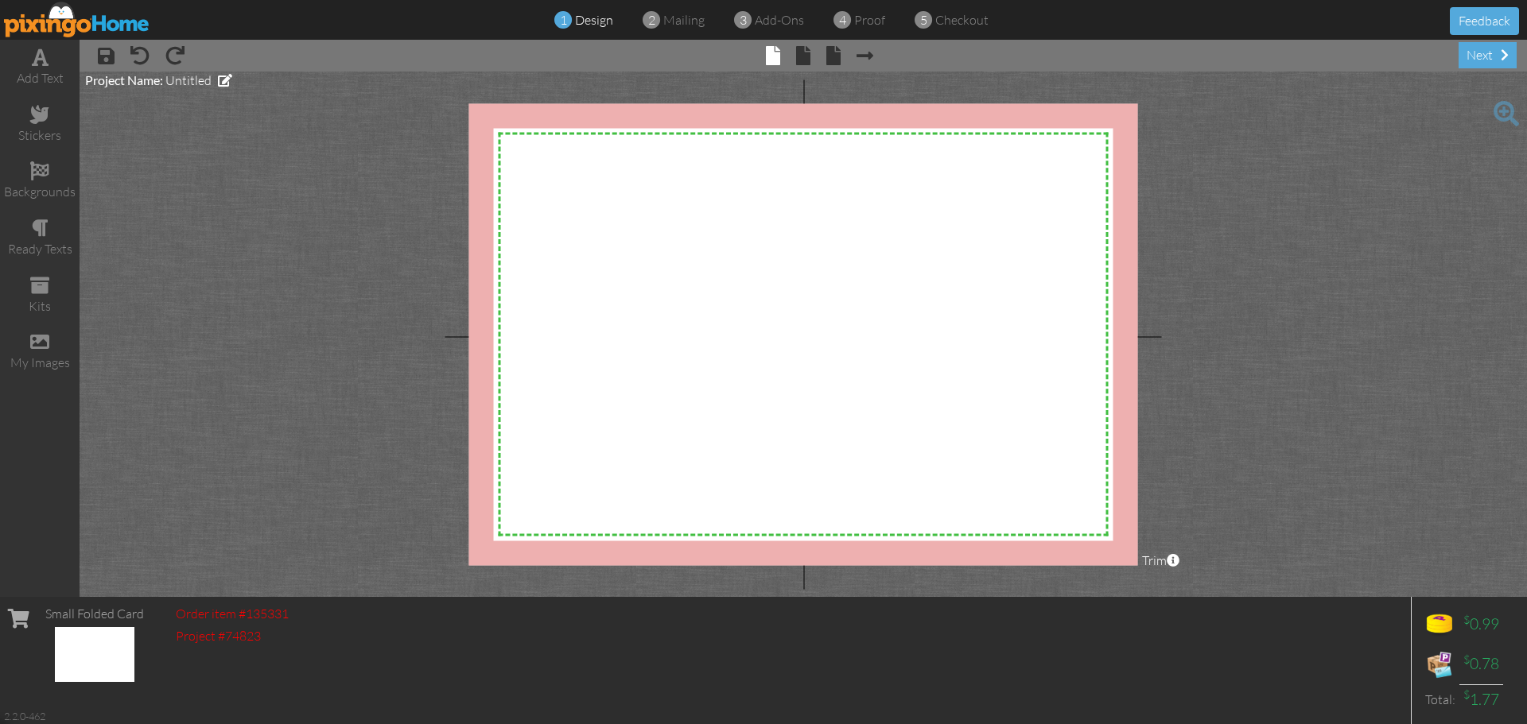
click at [79, 22] on img at bounding box center [77, 20] width 146 height 36
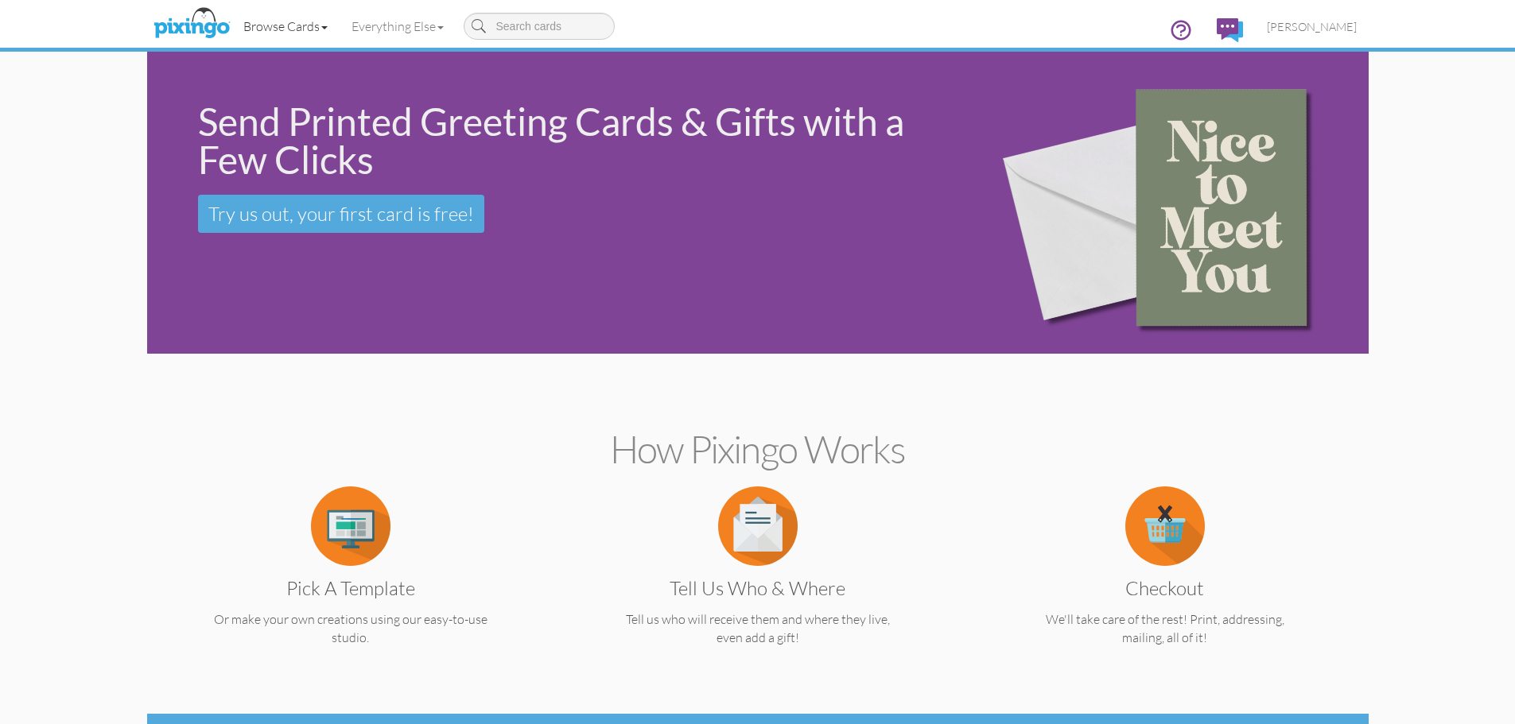
click at [281, 25] on link "Browse Cards" at bounding box center [285, 26] width 108 height 40
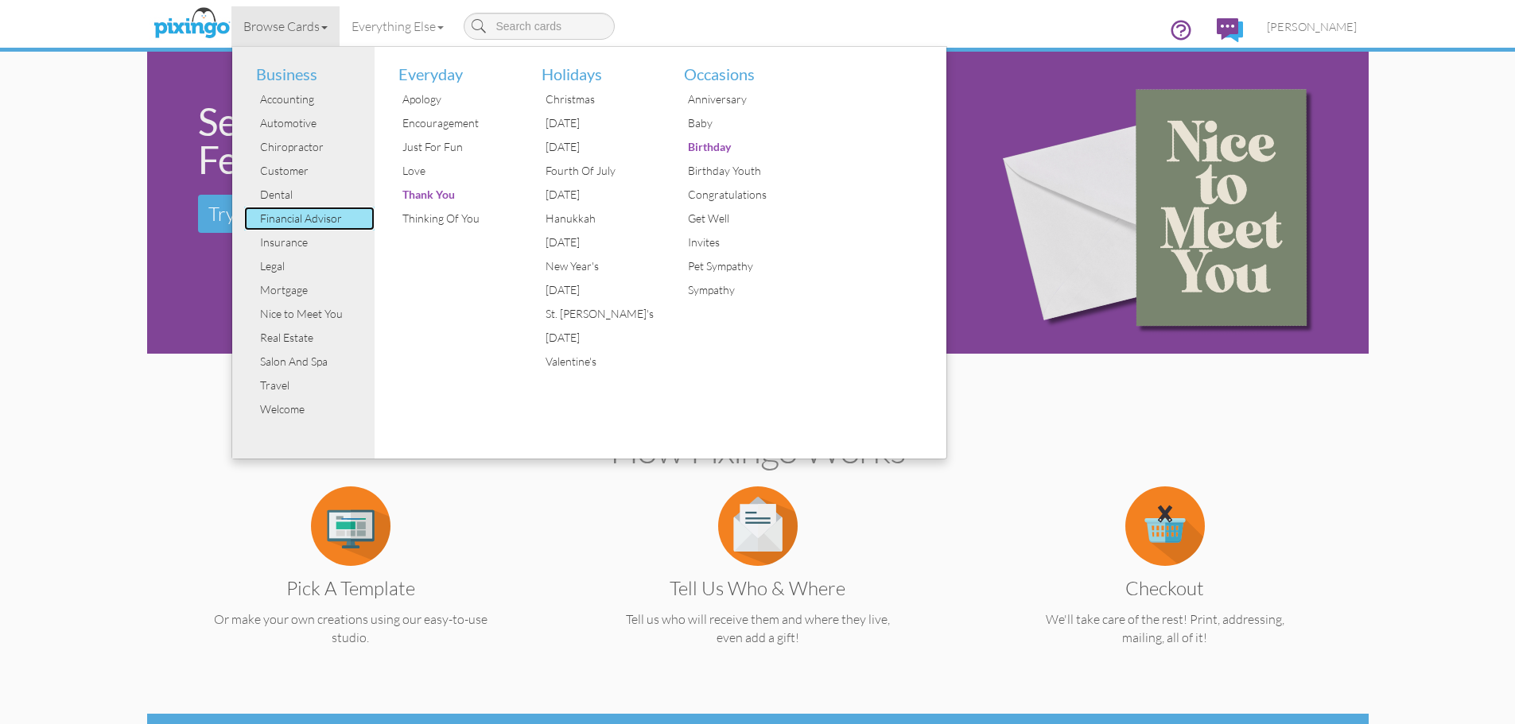
click at [302, 216] on div "Financial Advisor" at bounding box center [315, 219] width 119 height 24
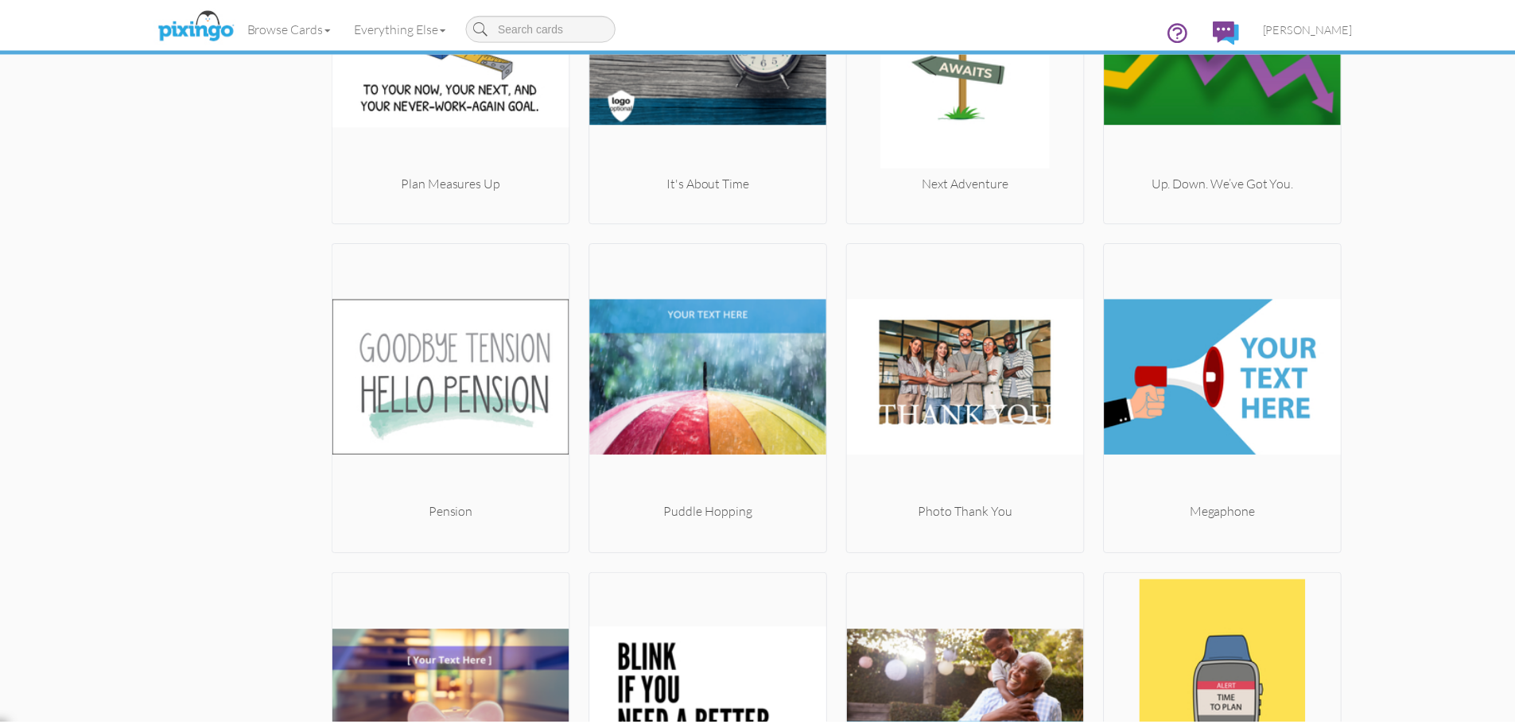
scroll to position [1530, 0]
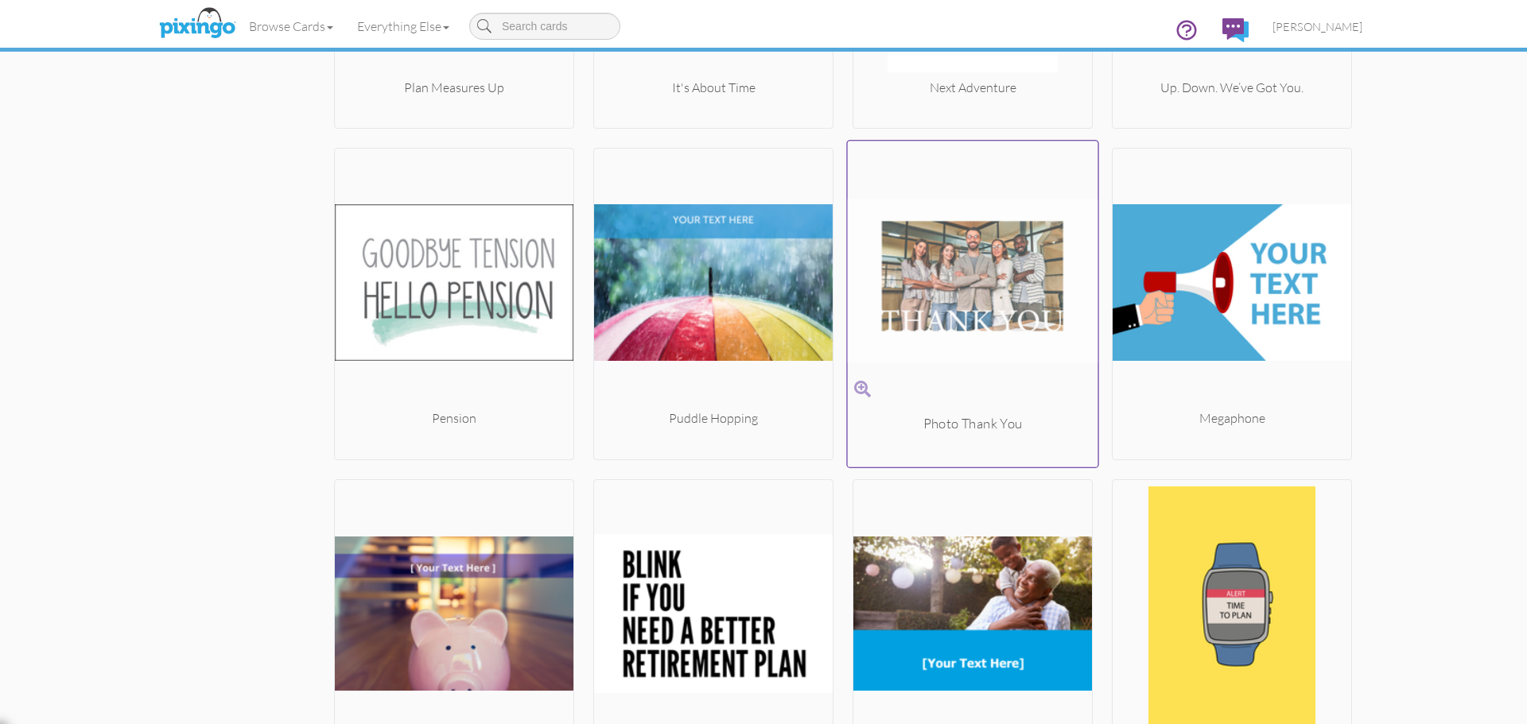
click at [977, 327] on img at bounding box center [973, 281] width 251 height 267
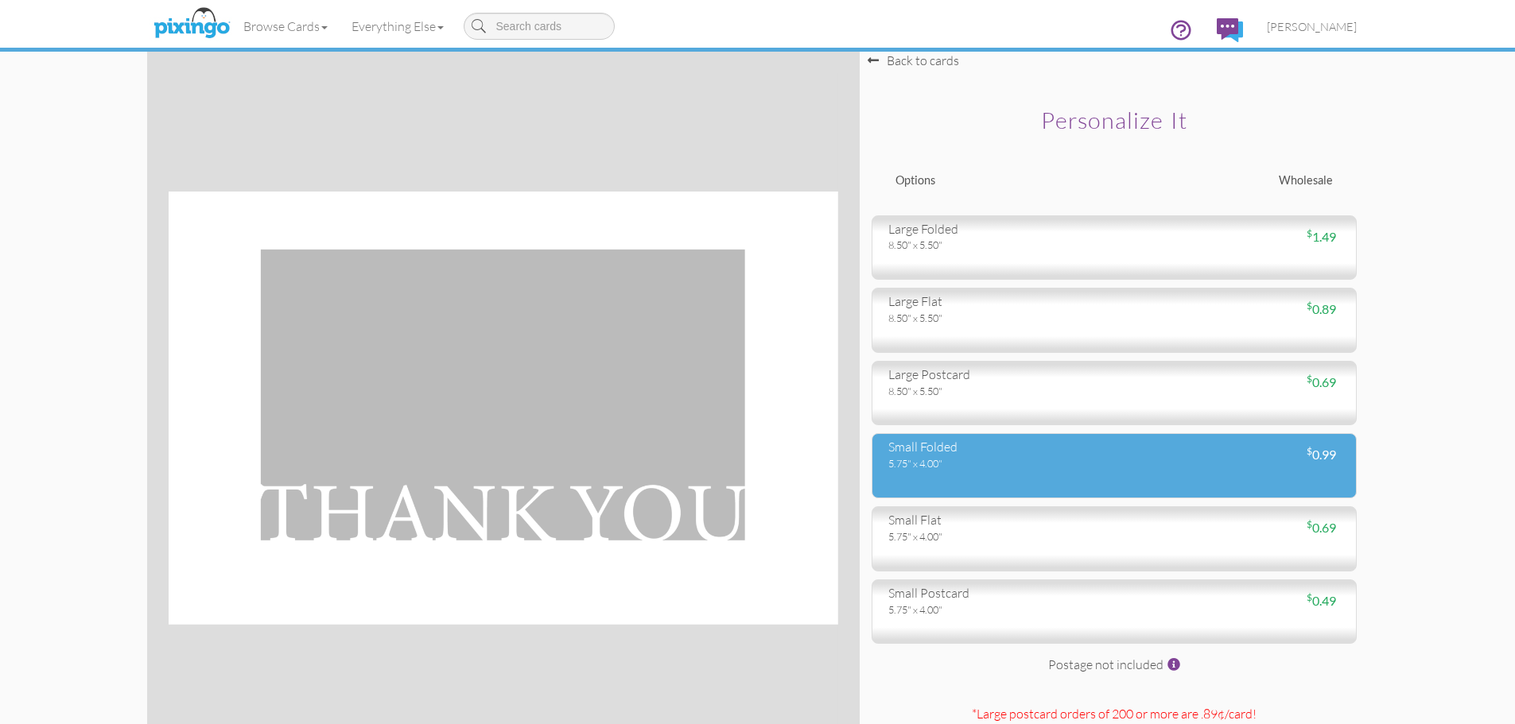
click at [1202, 471] on div "small folded 5.75" x 4.00" $ 0.99" at bounding box center [1114, 465] width 485 height 65
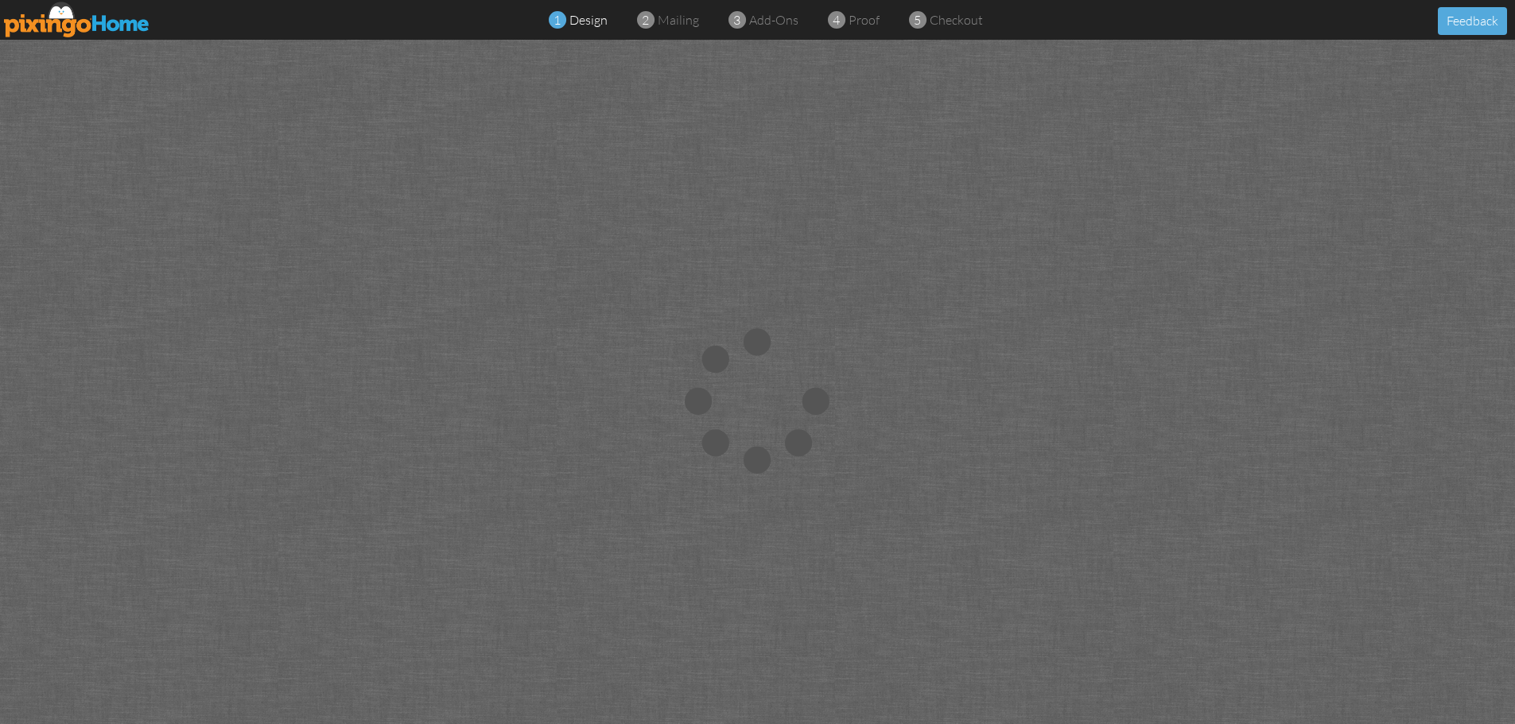
click at [59, 22] on img at bounding box center [77, 20] width 146 height 36
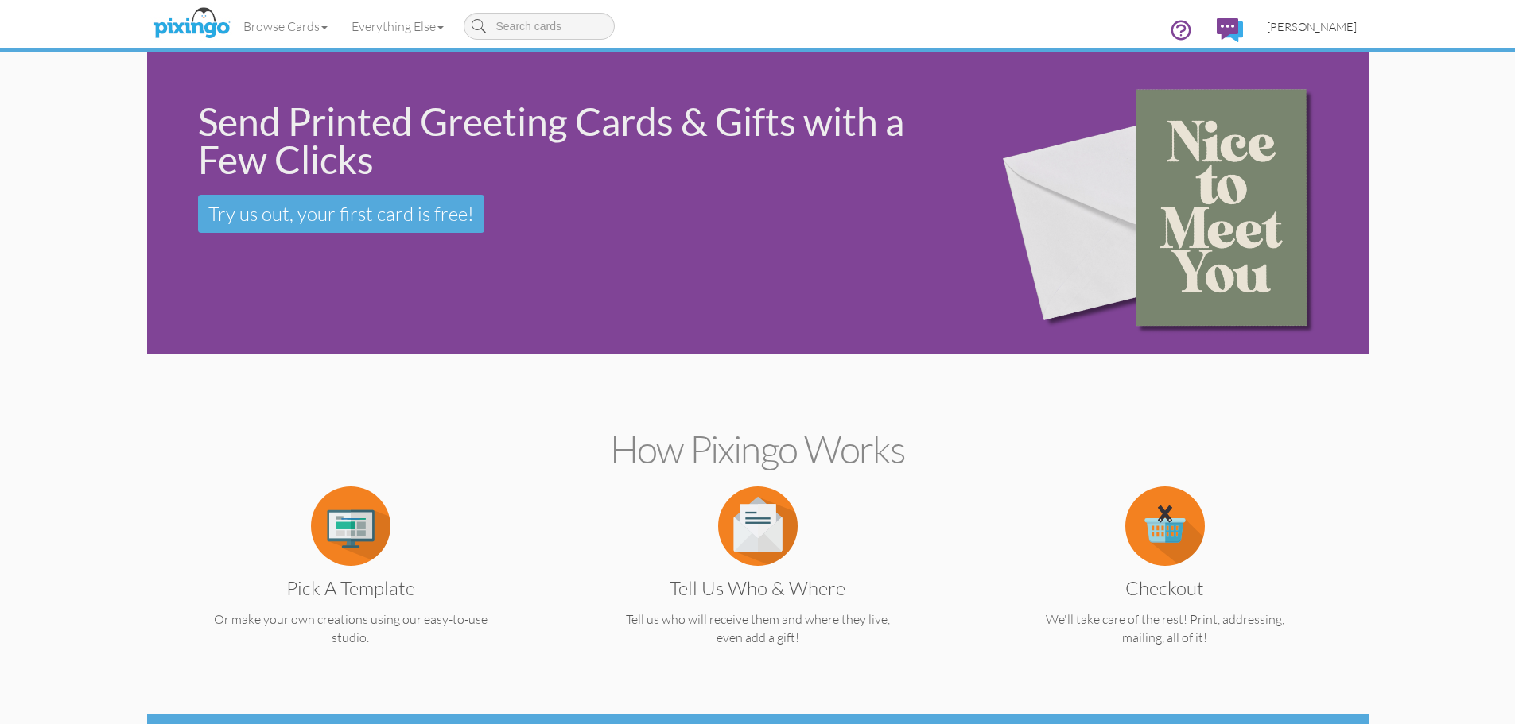
click at [1330, 29] on span "[PERSON_NAME]" at bounding box center [1312, 27] width 90 height 14
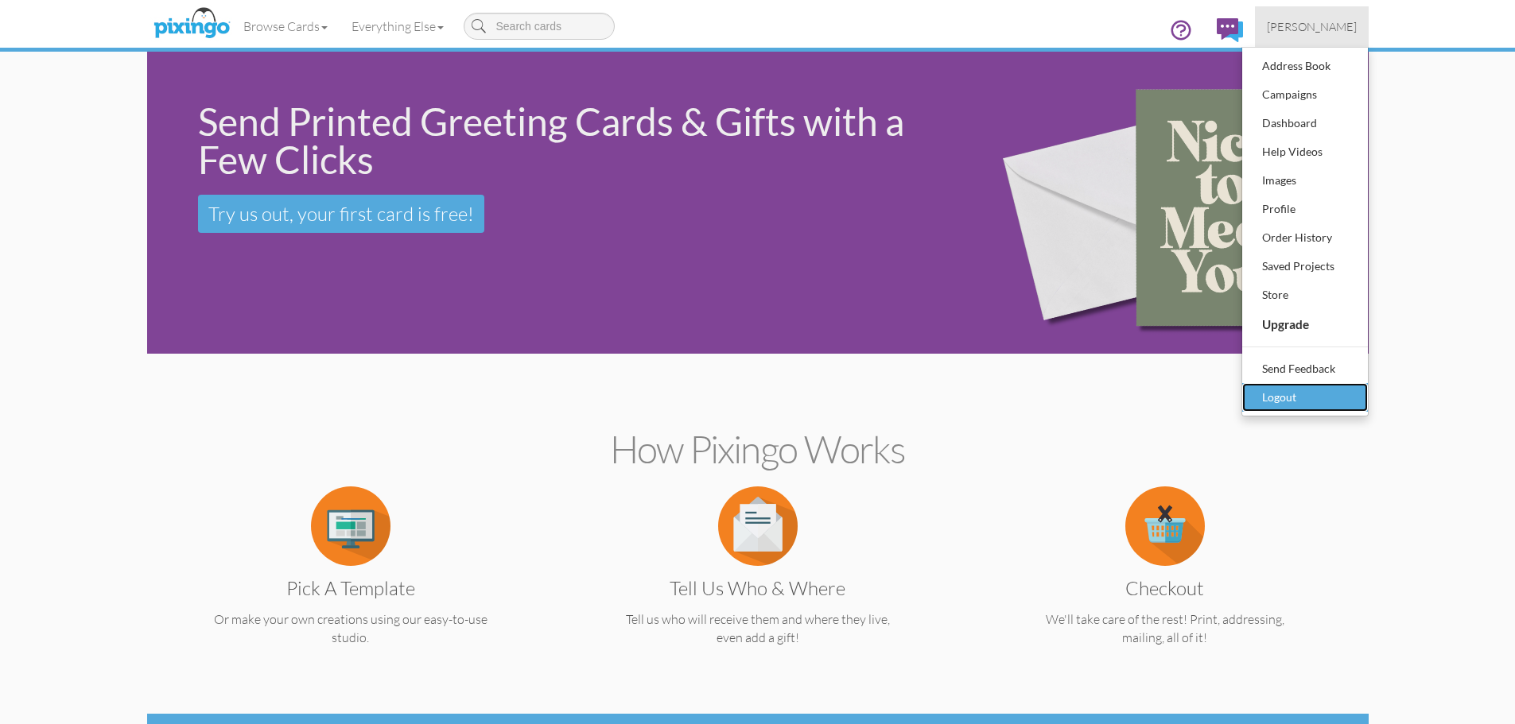
click at [1272, 396] on div "Logout" at bounding box center [1305, 398] width 94 height 24
